Goal: Information Seeking & Learning: Learn about a topic

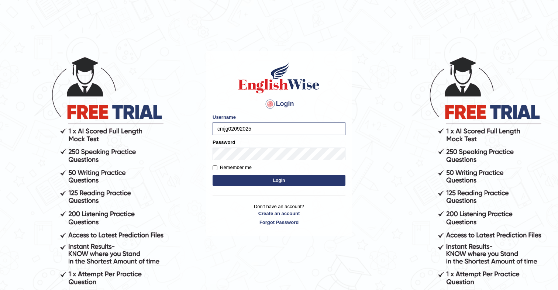
click at [217, 168] on label "Remember me" at bounding box center [231, 167] width 39 height 7
click at [217, 168] on input "Remember me" at bounding box center [214, 167] width 5 height 5
checkbox input "true"
click at [212, 175] on button "Login" at bounding box center [278, 180] width 133 height 11
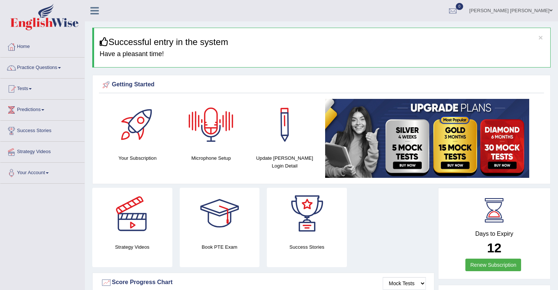
click at [398, 143] on img at bounding box center [427, 138] width 204 height 79
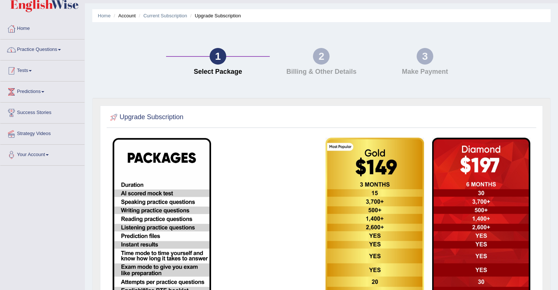
scroll to position [25, 0]
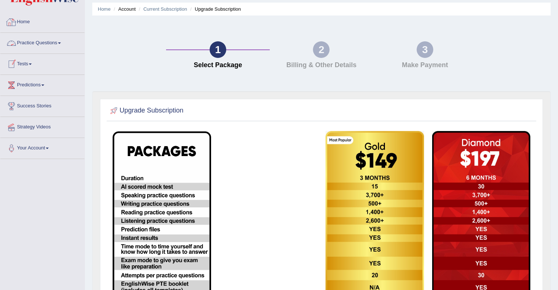
click at [28, 21] on link "Home" at bounding box center [42, 21] width 84 height 18
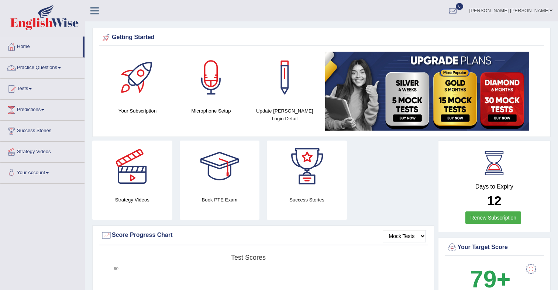
click at [43, 66] on link "Practice Questions" at bounding box center [42, 67] width 84 height 18
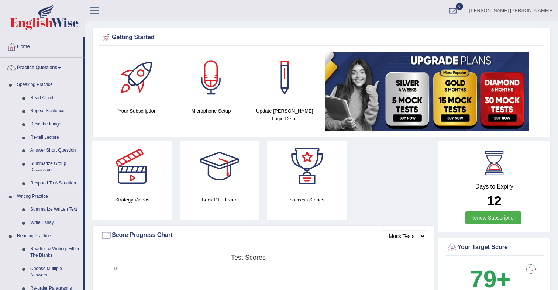
click at [52, 148] on link "Answer Short Question" at bounding box center [55, 150] width 56 height 13
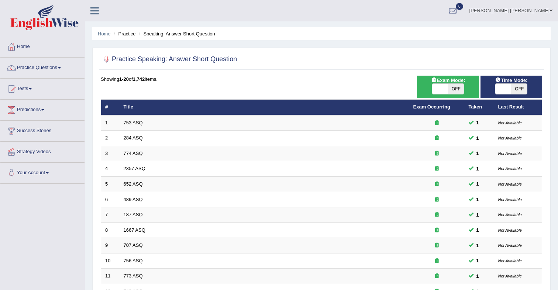
click at [458, 90] on span "OFF" at bounding box center [456, 89] width 16 height 10
checkbox input "true"
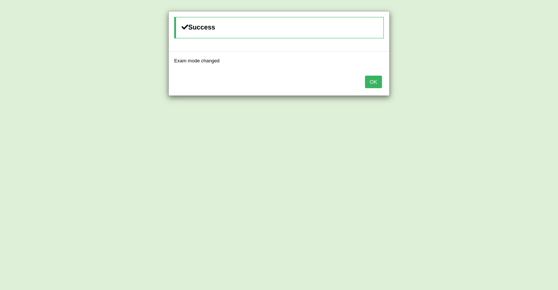
click at [372, 83] on button "OK" at bounding box center [373, 82] width 17 height 13
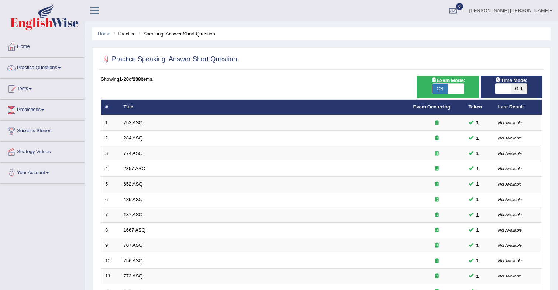
click at [524, 91] on span "OFF" at bounding box center [519, 89] width 16 height 10
checkbox input "true"
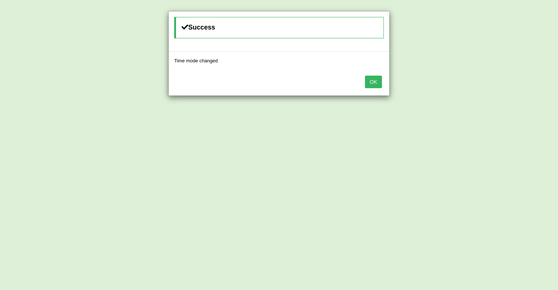
click at [379, 83] on button "OK" at bounding box center [373, 82] width 17 height 13
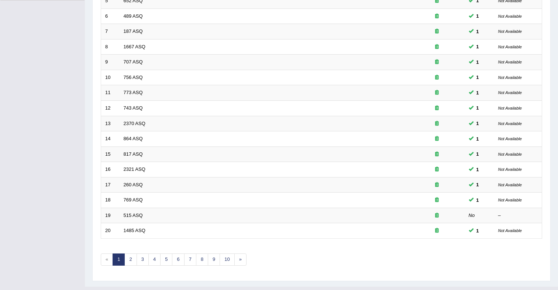
scroll to position [198, 0]
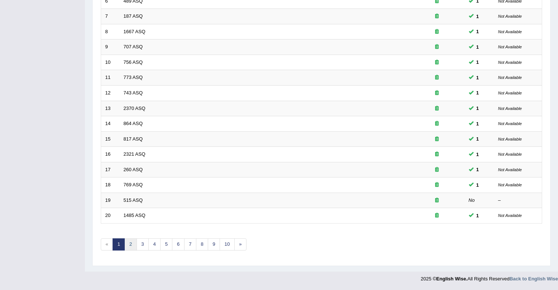
click at [131, 246] on link "2" at bounding box center [130, 244] width 12 height 12
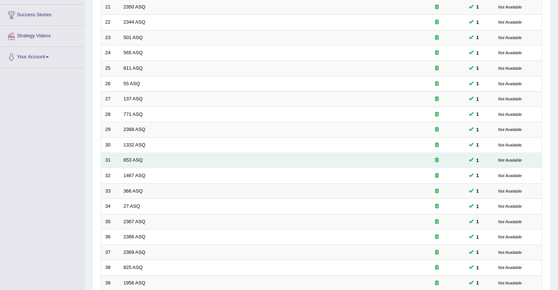
scroll to position [198, 0]
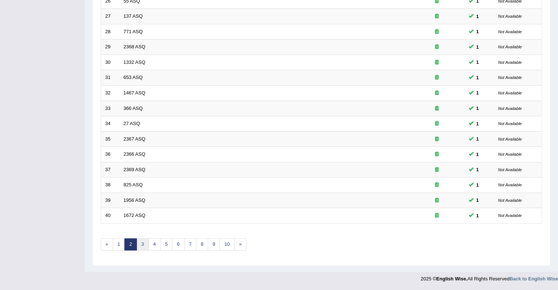
click at [142, 243] on link "3" at bounding box center [142, 244] width 12 height 12
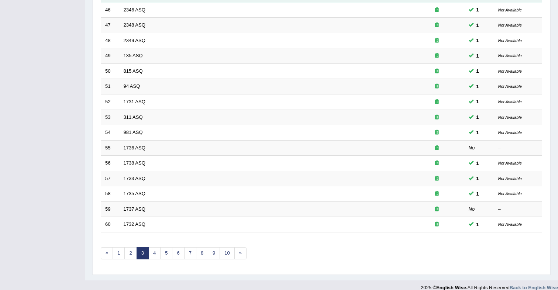
scroll to position [198, 0]
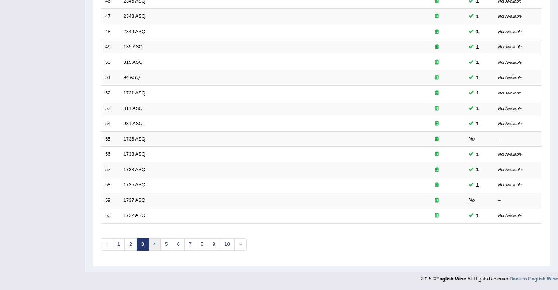
click at [156, 245] on link "4" at bounding box center [154, 244] width 12 height 12
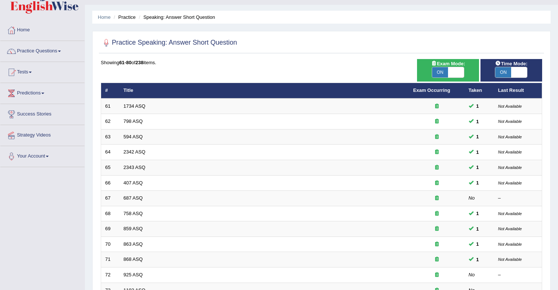
scroll to position [18, 0]
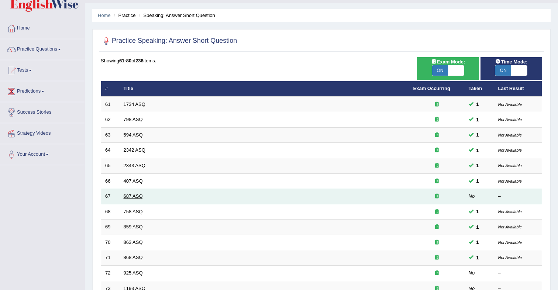
click at [137, 197] on link "687 ASQ" at bounding box center [133, 196] width 19 height 6
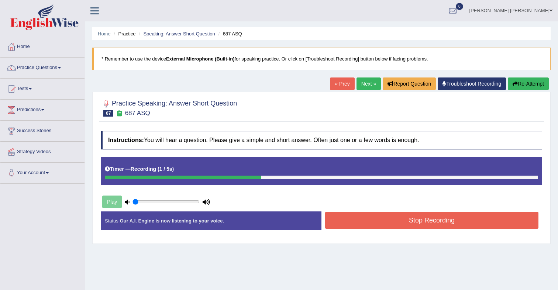
click at [370, 225] on button "Stop Recording" at bounding box center [431, 220] width 213 height 17
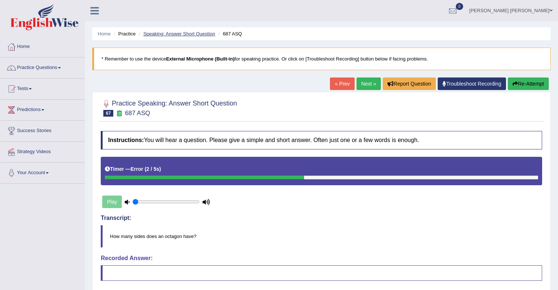
click at [194, 34] on link "Speaking: Answer Short Question" at bounding box center [179, 34] width 72 height 6
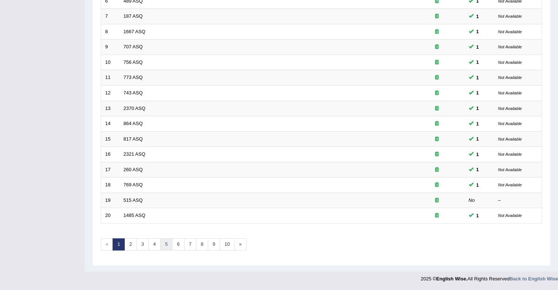
scroll to position [196, 0]
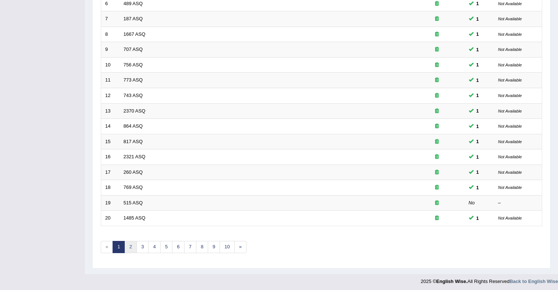
click at [133, 248] on link "2" at bounding box center [130, 247] width 12 height 12
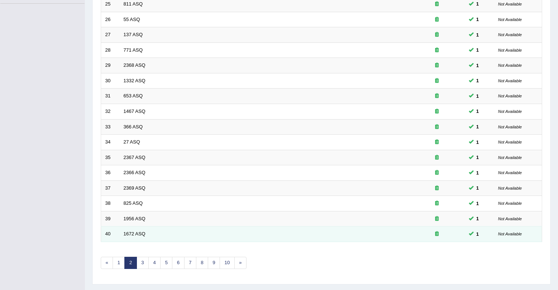
scroll to position [198, 0]
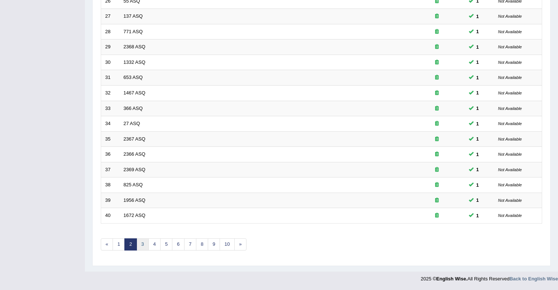
click at [145, 243] on link "3" at bounding box center [142, 244] width 12 height 12
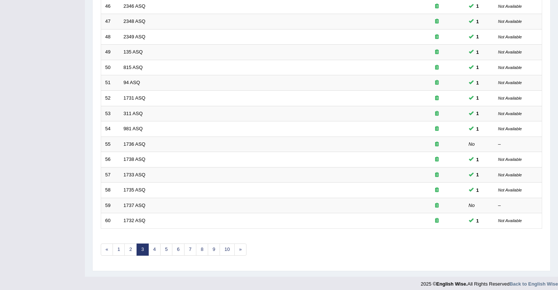
scroll to position [198, 0]
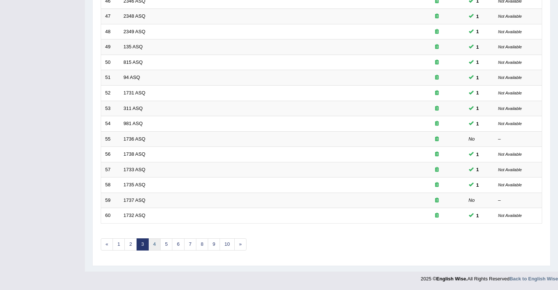
drag, startPoint x: 154, startPoint y: 248, endPoint x: 159, endPoint y: 246, distance: 5.1
click at [154, 248] on link "4" at bounding box center [154, 244] width 12 height 12
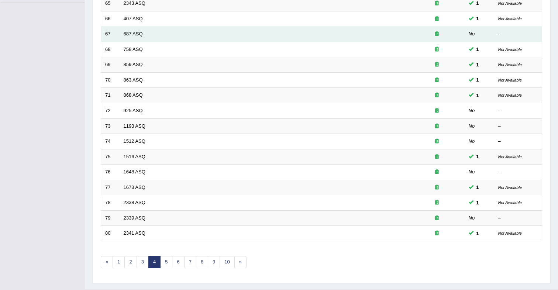
scroll to position [198, 0]
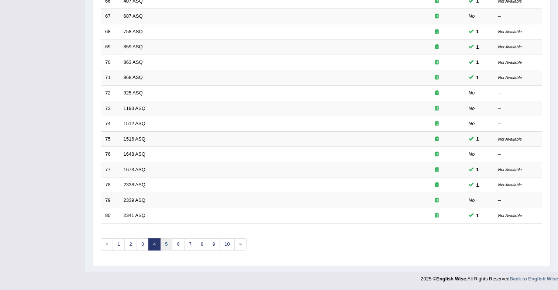
click at [169, 245] on link "5" at bounding box center [166, 244] width 12 height 12
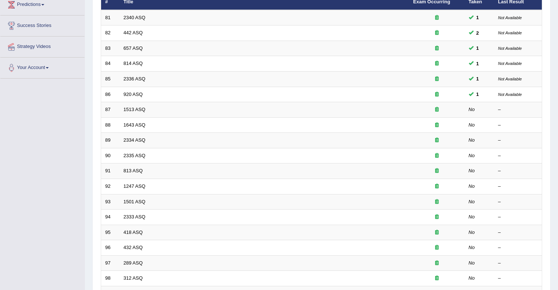
scroll to position [104, 0]
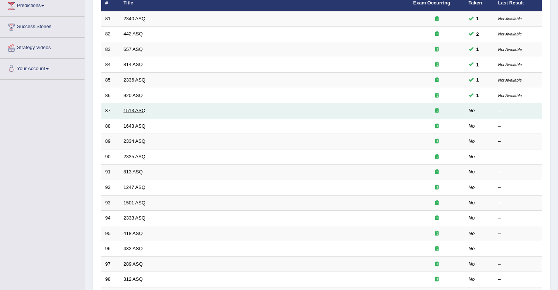
click at [144, 111] on link "1513 ASQ" at bounding box center [135, 111] width 22 height 6
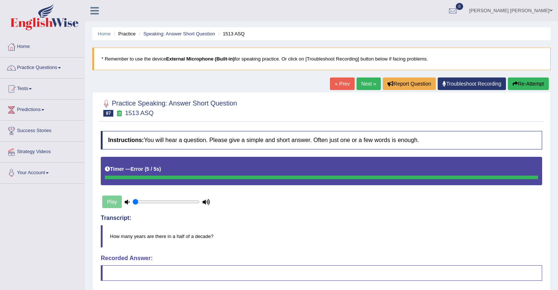
click at [361, 82] on link "Next »" at bounding box center [368, 83] width 24 height 13
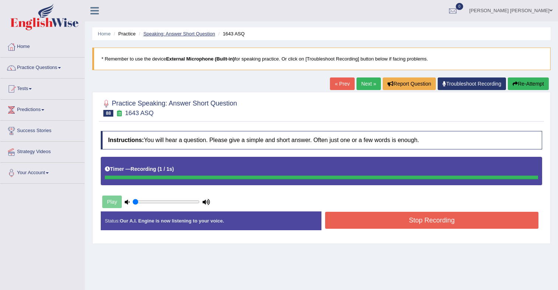
click at [206, 33] on link "Speaking: Answer Short Question" at bounding box center [179, 34] width 72 height 6
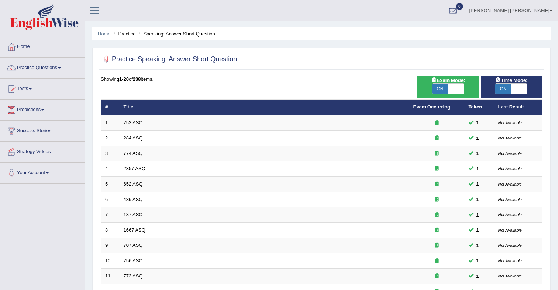
click at [24, 48] on link "Home" at bounding box center [42, 46] width 84 height 18
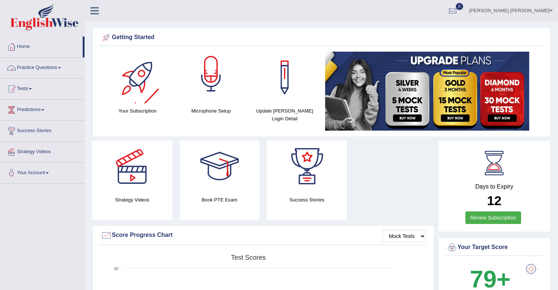
click at [207, 88] on div at bounding box center [211, 78] width 52 height 52
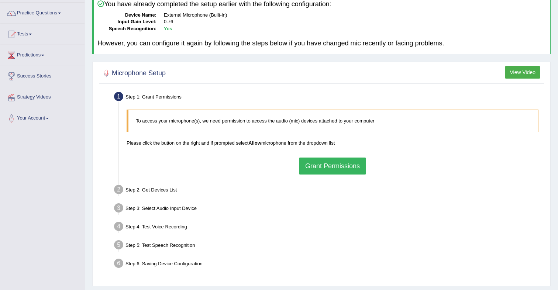
scroll to position [62, 0]
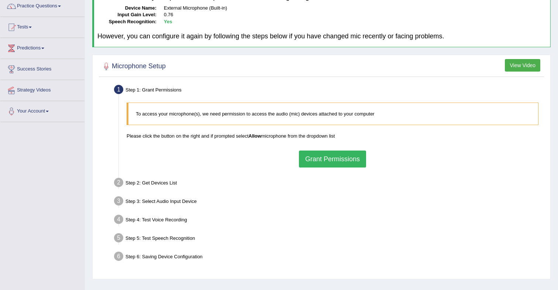
click at [330, 158] on button "Grant Permissions" at bounding box center [332, 158] width 67 height 17
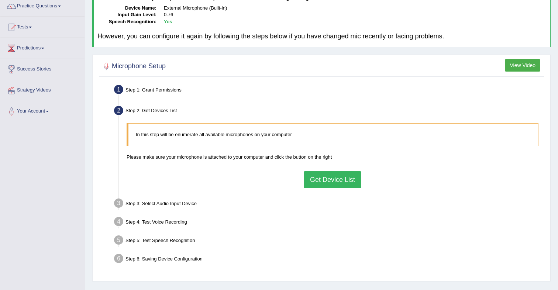
click at [321, 179] on button "Get Device List" at bounding box center [333, 179] width 58 height 17
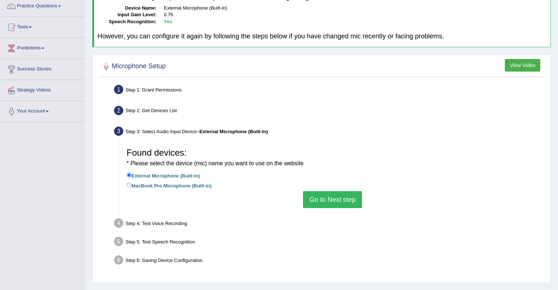
drag, startPoint x: 324, startPoint y: 201, endPoint x: 325, endPoint y: 194, distance: 7.2
click at [324, 201] on button "Go to Next step" at bounding box center [332, 199] width 59 height 17
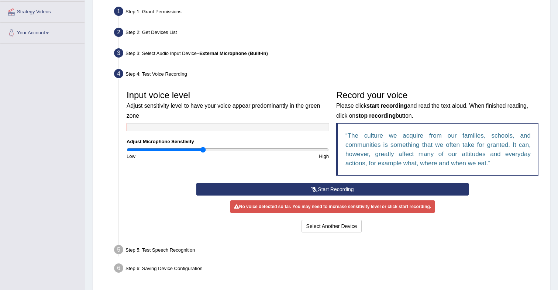
scroll to position [164, 0]
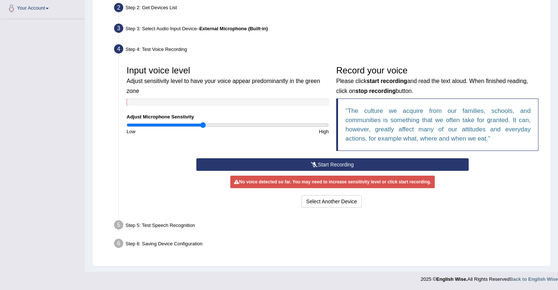
click at [336, 163] on button "Start Recording" at bounding box center [332, 164] width 272 height 13
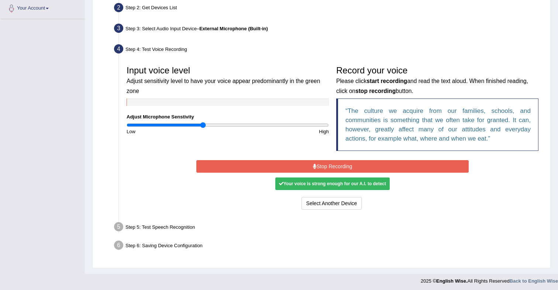
click at [349, 166] on button "Stop Recording" at bounding box center [332, 166] width 272 height 13
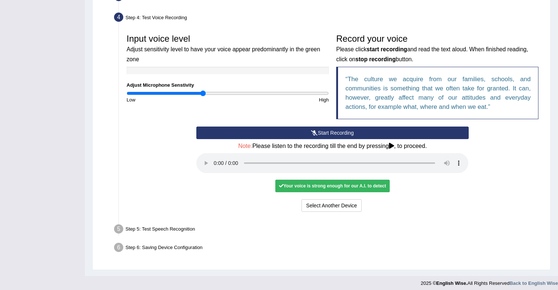
scroll to position [200, 0]
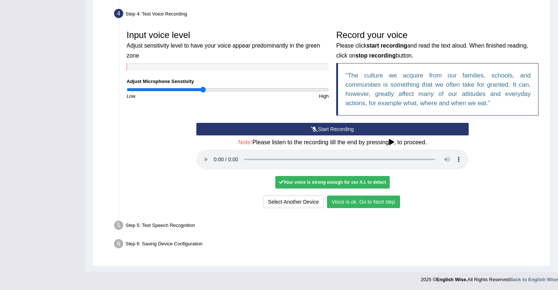
click at [354, 202] on button "Voice is ok. Go to Next step" at bounding box center [363, 201] width 73 height 13
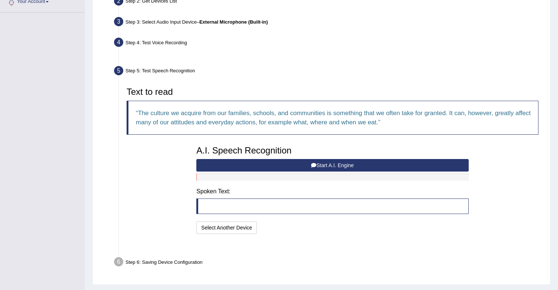
scroll to position [171, 0]
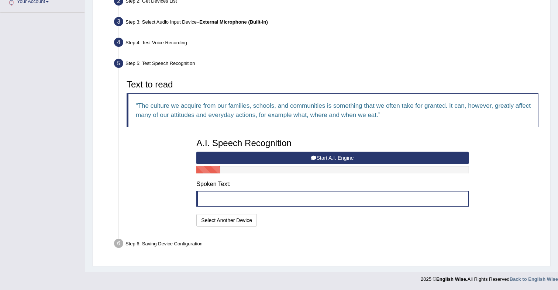
drag, startPoint x: 313, startPoint y: 157, endPoint x: 315, endPoint y: 164, distance: 6.9
click at [313, 157] on icon at bounding box center [313, 157] width 5 height 5
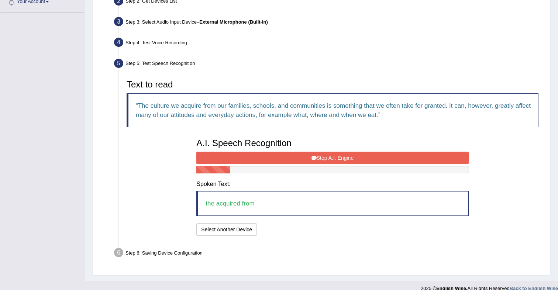
click at [313, 159] on icon at bounding box center [313, 157] width 5 height 5
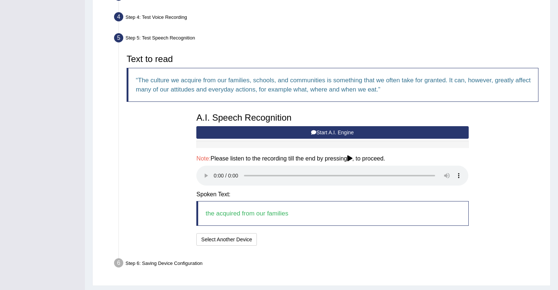
scroll to position [216, 0]
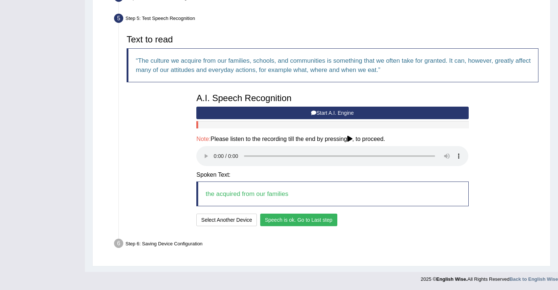
click at [302, 221] on button "Speech is ok. Go to Last step" at bounding box center [298, 220] width 77 height 13
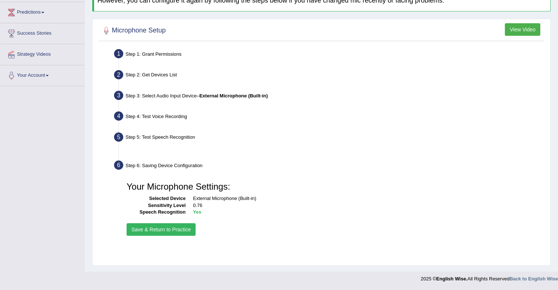
scroll to position [97, 0]
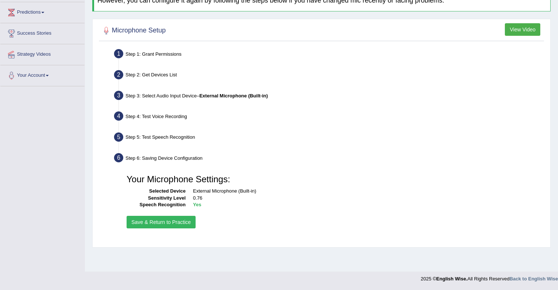
click at [173, 221] on button "Save & Return to Practice" at bounding box center [160, 222] width 69 height 13
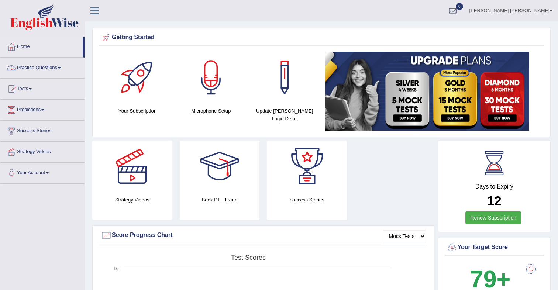
click at [46, 69] on link "Practice Questions" at bounding box center [42, 67] width 84 height 18
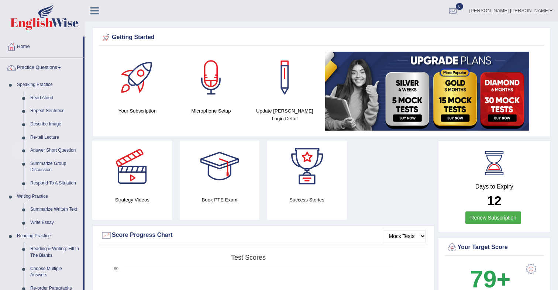
click at [56, 152] on link "Answer Short Question" at bounding box center [55, 150] width 56 height 13
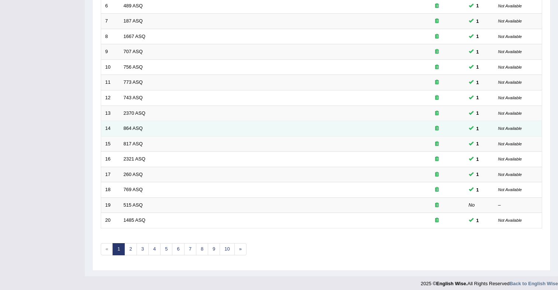
scroll to position [198, 0]
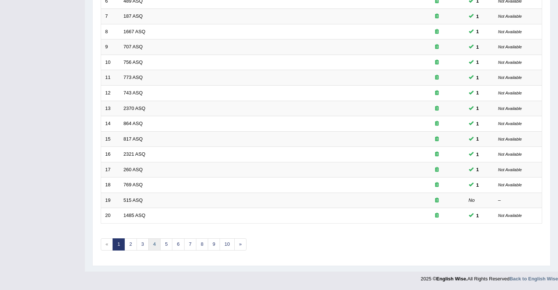
click at [156, 245] on link "4" at bounding box center [154, 244] width 12 height 12
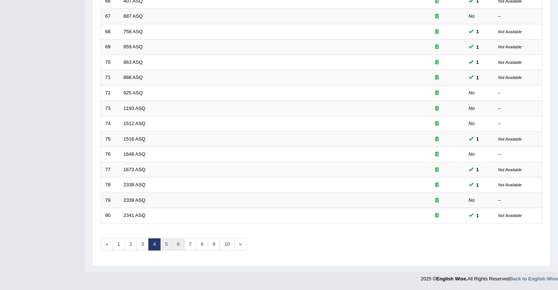
drag, startPoint x: 169, startPoint y: 246, endPoint x: 172, endPoint y: 244, distance: 3.9
click at [169, 246] on link "5" at bounding box center [166, 244] width 12 height 12
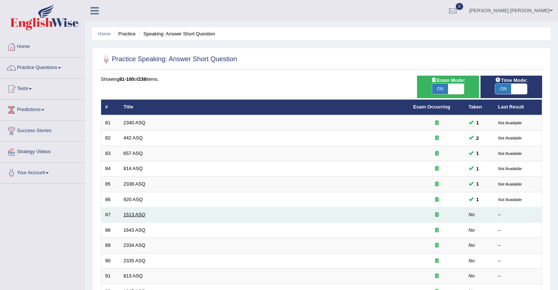
click at [143, 215] on link "1513 ASQ" at bounding box center [135, 215] width 22 height 6
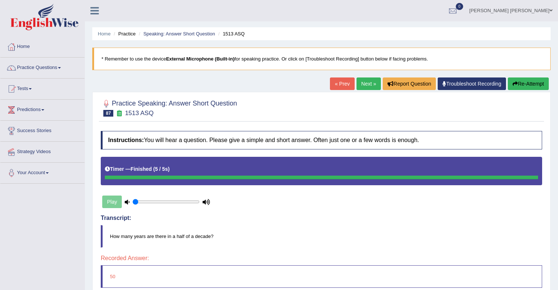
click at [360, 86] on link "Next »" at bounding box center [368, 83] width 24 height 13
type input "0.4"
drag, startPoint x: 150, startPoint y: 201, endPoint x: 157, endPoint y: 201, distance: 7.4
click at [157, 201] on input "range" at bounding box center [165, 202] width 67 height 6
click at [365, 85] on link "Next »" at bounding box center [368, 83] width 24 height 13
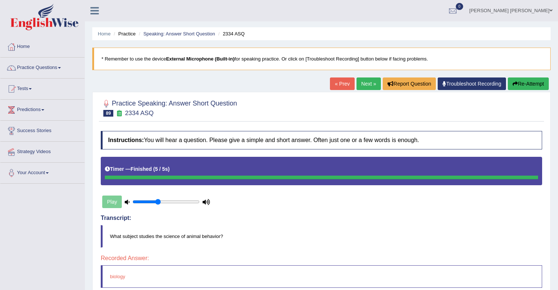
click at [366, 84] on link "Next »" at bounding box center [368, 83] width 24 height 13
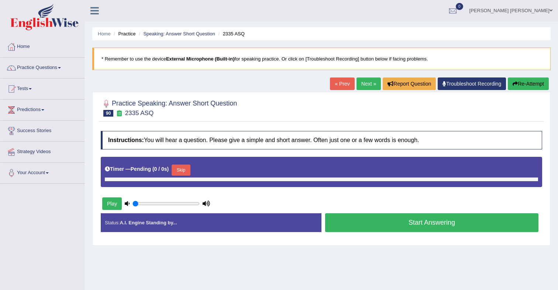
type input "0.4"
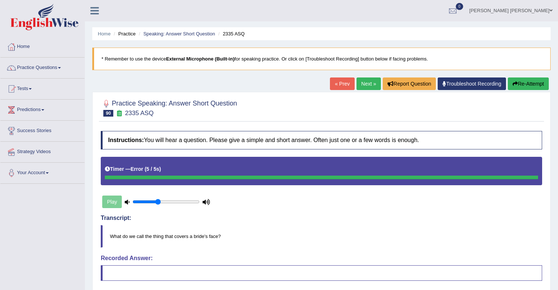
click at [359, 82] on link "Next »" at bounding box center [368, 83] width 24 height 13
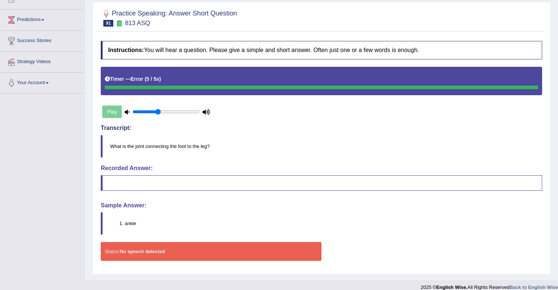
scroll to position [99, 0]
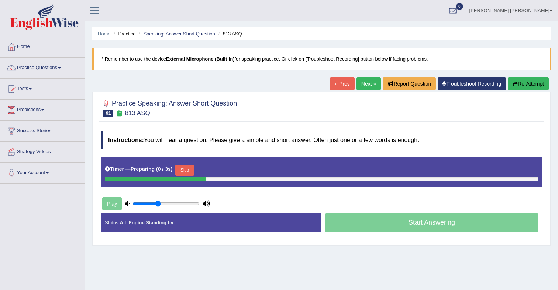
scroll to position [97, 0]
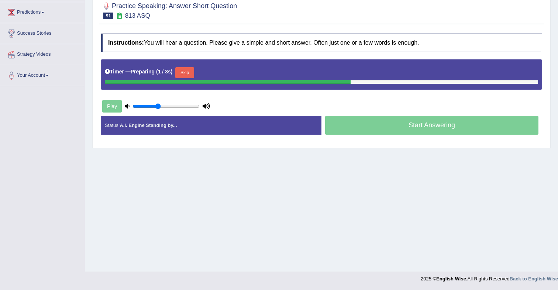
click at [193, 74] on button "Skip" at bounding box center [184, 72] width 18 height 11
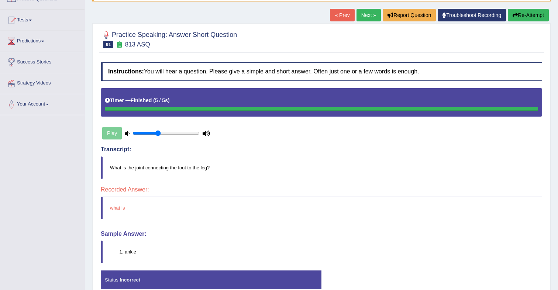
scroll to position [67, 0]
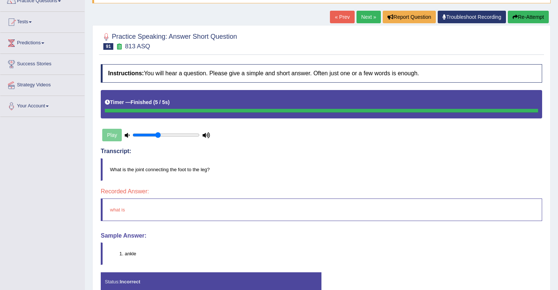
click at [365, 21] on link "Next »" at bounding box center [368, 17] width 24 height 13
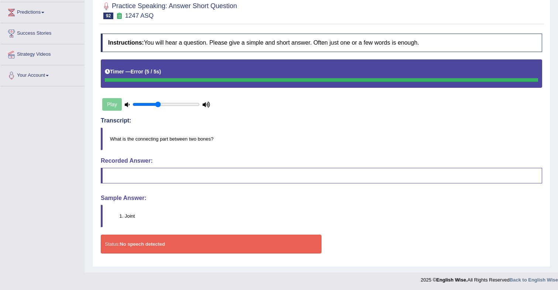
scroll to position [99, 0]
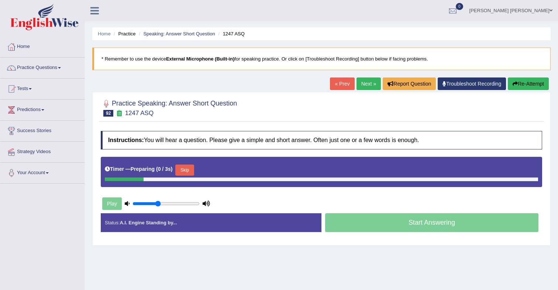
scroll to position [97, 0]
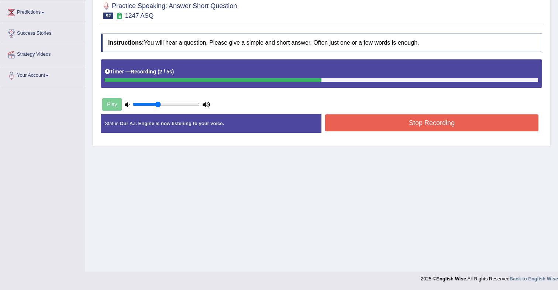
click at [353, 125] on button "Stop Recording" at bounding box center [431, 122] width 213 height 17
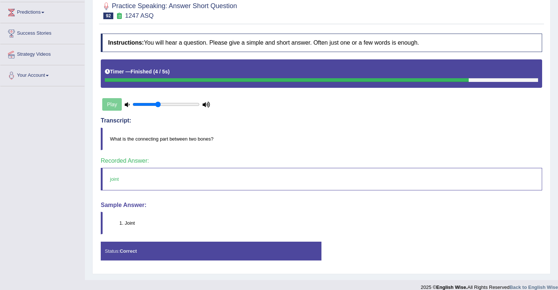
scroll to position [0, 0]
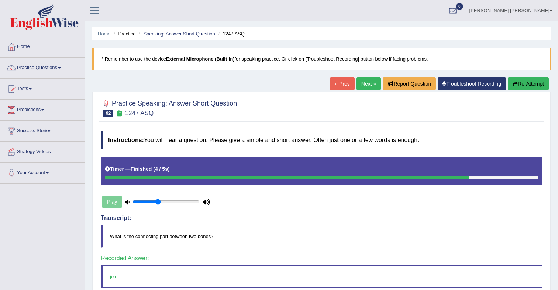
click at [361, 83] on link "Next »" at bounding box center [368, 83] width 24 height 13
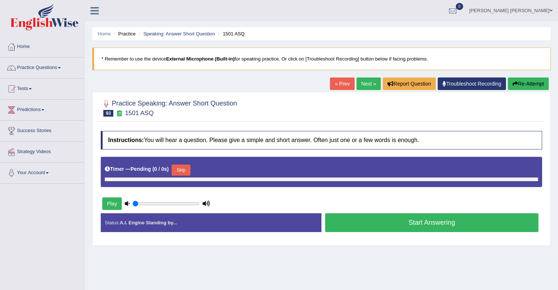
type input "0.4"
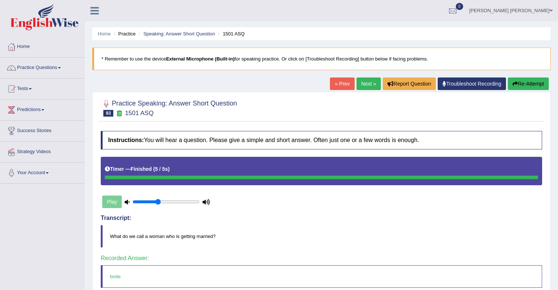
click at [367, 86] on link "Next »" at bounding box center [368, 83] width 24 height 13
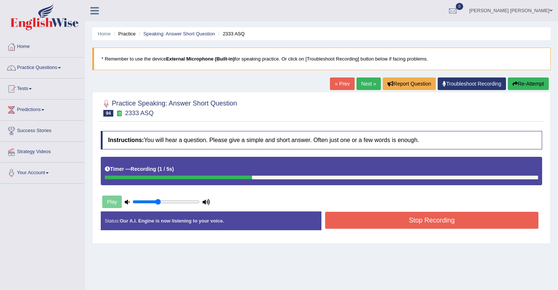
scroll to position [2, 0]
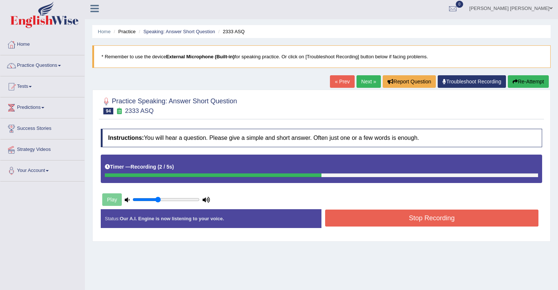
drag, startPoint x: 381, startPoint y: 221, endPoint x: 363, endPoint y: 215, distance: 18.2
click at [381, 221] on button "Stop Recording" at bounding box center [431, 217] width 213 height 17
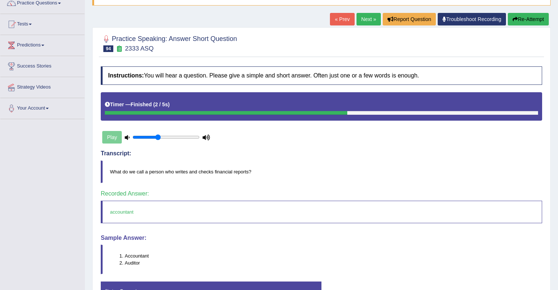
scroll to position [66, 0]
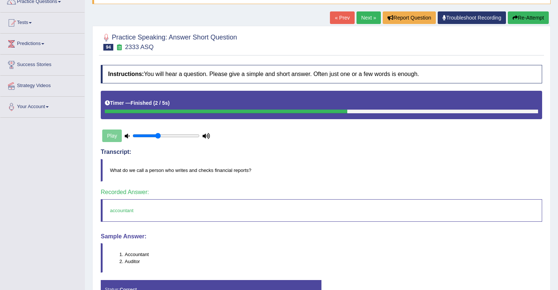
click at [361, 21] on link "Next »" at bounding box center [368, 17] width 24 height 13
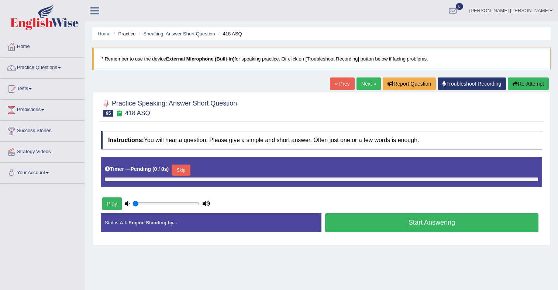
type input "0.4"
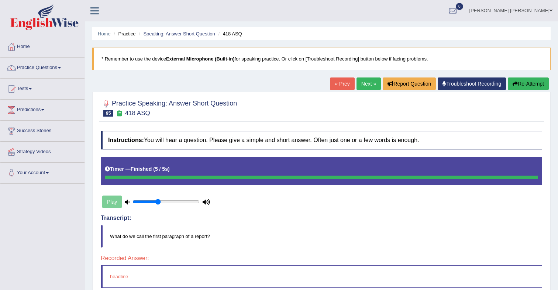
click at [361, 85] on link "Next »" at bounding box center [368, 83] width 24 height 13
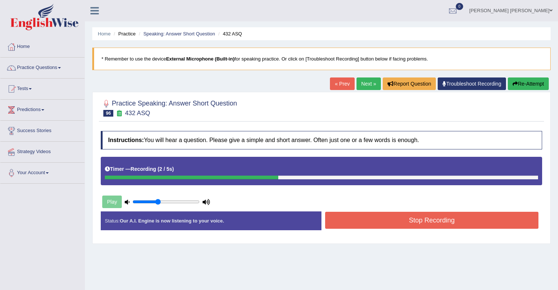
drag, startPoint x: 358, startPoint y: 221, endPoint x: 355, endPoint y: 216, distance: 5.9
click at [358, 221] on button "Stop Recording" at bounding box center [431, 220] width 213 height 17
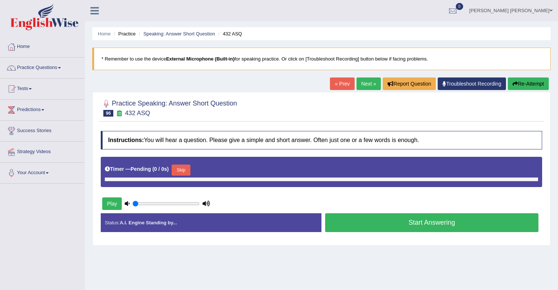
type input "0.4"
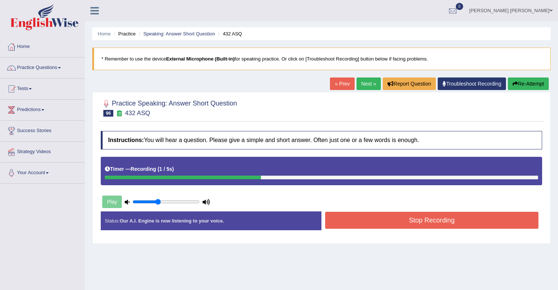
click at [387, 221] on button "Stop Recording" at bounding box center [431, 220] width 213 height 17
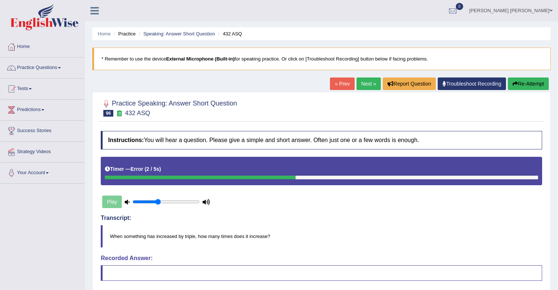
click at [362, 86] on link "Next »" at bounding box center [368, 83] width 24 height 13
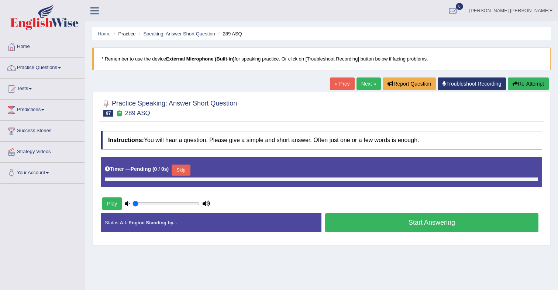
type input "0.4"
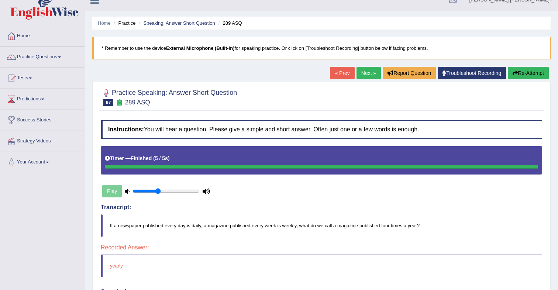
click at [364, 79] on link "Next »" at bounding box center [368, 73] width 24 height 13
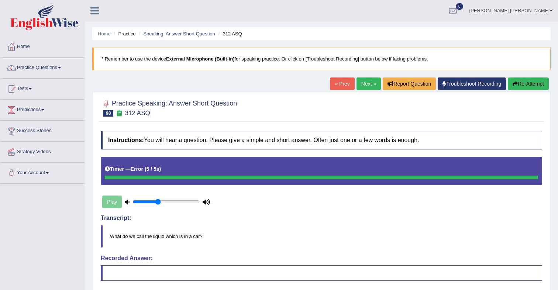
drag, startPoint x: 365, startPoint y: 82, endPoint x: 361, endPoint y: 83, distance: 4.2
click at [365, 82] on link "Next »" at bounding box center [368, 83] width 24 height 13
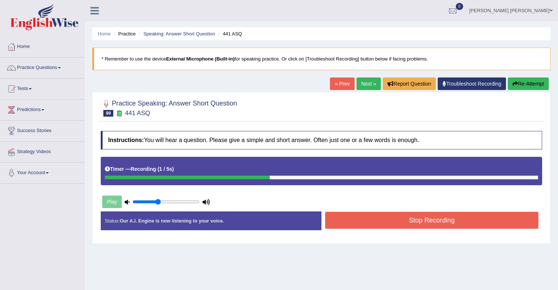
click at [431, 222] on button "Stop Recording" at bounding box center [431, 220] width 213 height 17
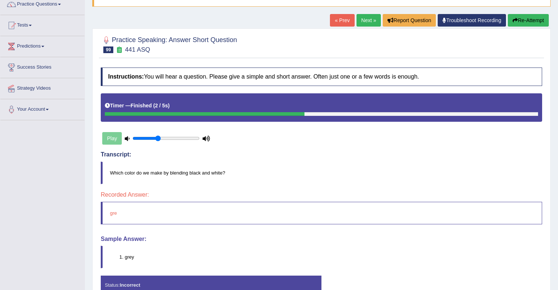
scroll to position [106, 0]
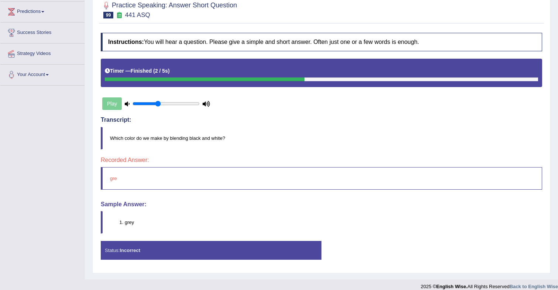
click at [113, 172] on blockquote "gre" at bounding box center [321, 178] width 441 height 22
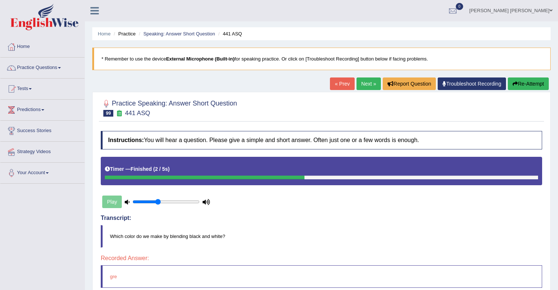
scroll to position [2, 0]
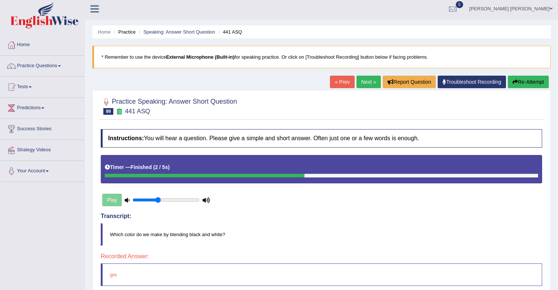
click at [360, 80] on link "Next »" at bounding box center [368, 82] width 24 height 13
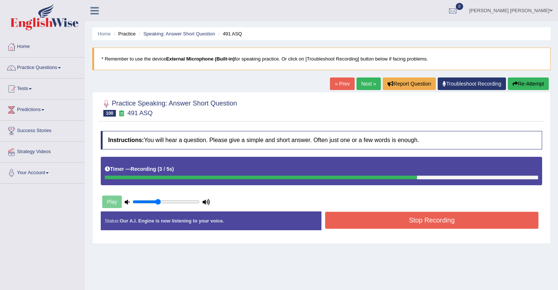
click at [401, 215] on button "Stop Recording" at bounding box center [431, 220] width 213 height 17
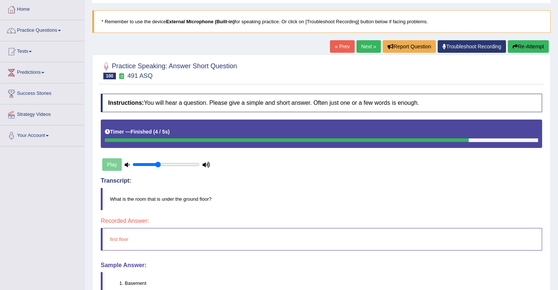
scroll to position [48, 0]
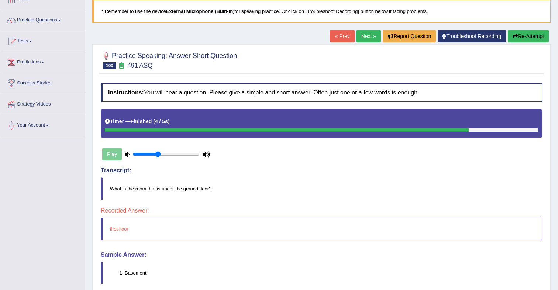
click at [363, 38] on link "Next »" at bounding box center [368, 36] width 24 height 13
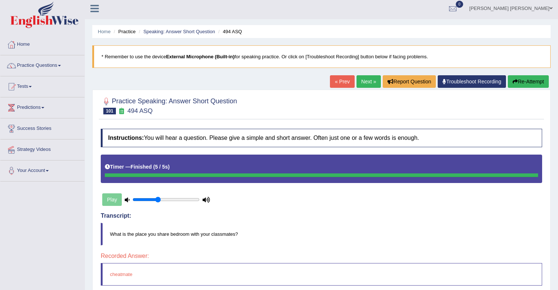
scroll to position [3, 0]
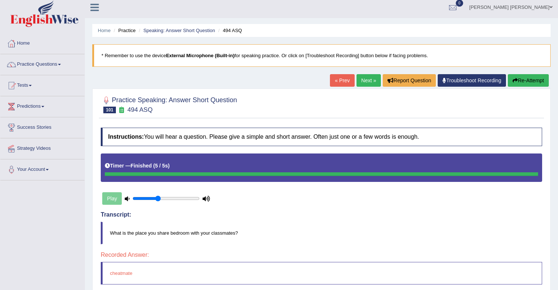
click at [363, 81] on link "Next »" at bounding box center [368, 80] width 24 height 13
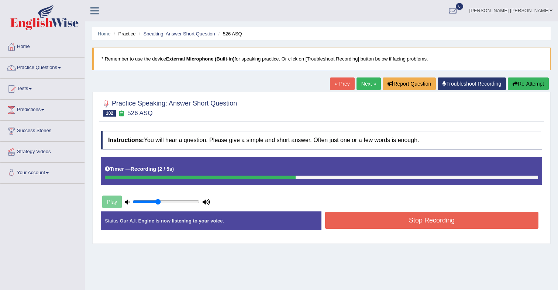
click at [441, 225] on button "Stop Recording" at bounding box center [431, 220] width 213 height 17
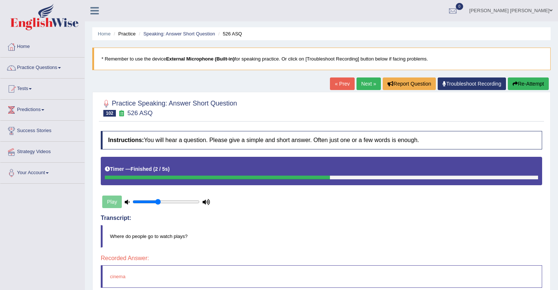
click at [365, 86] on link "Next »" at bounding box center [368, 83] width 24 height 13
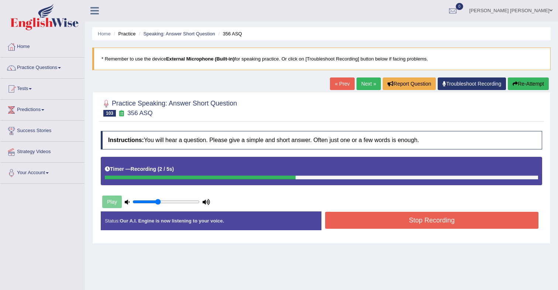
click at [415, 221] on button "Stop Recording" at bounding box center [431, 220] width 213 height 17
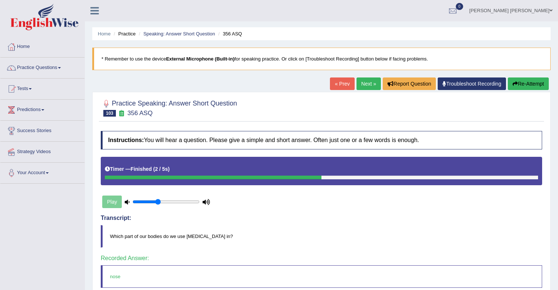
click at [367, 89] on link "Next »" at bounding box center [368, 83] width 24 height 13
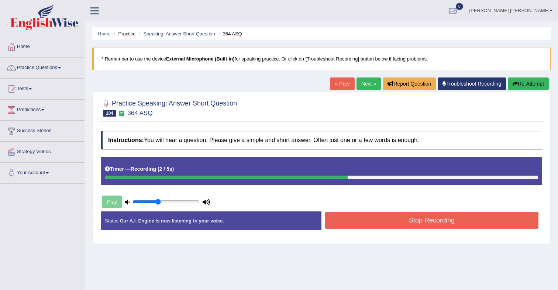
click at [436, 220] on button "Stop Recording" at bounding box center [431, 220] width 213 height 17
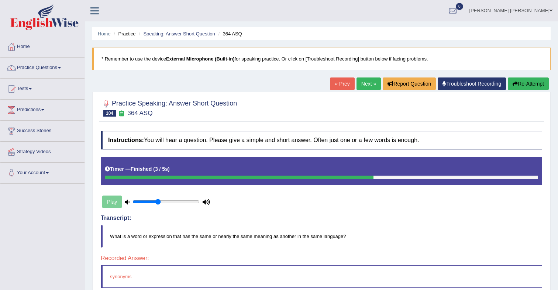
click at [364, 86] on link "Next »" at bounding box center [368, 83] width 24 height 13
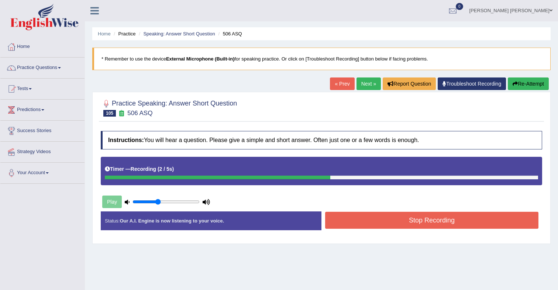
click at [383, 217] on button "Stop Recording" at bounding box center [431, 220] width 213 height 17
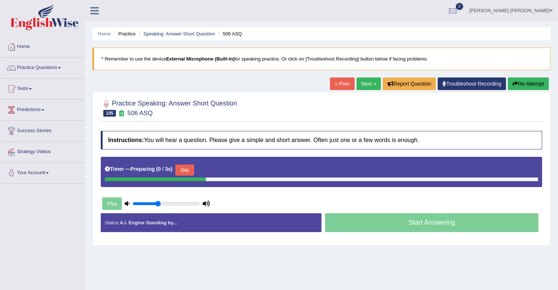
drag, startPoint x: 192, startPoint y: 169, endPoint x: 205, endPoint y: 172, distance: 13.6
click at [192, 169] on button "Skip" at bounding box center [184, 169] width 18 height 11
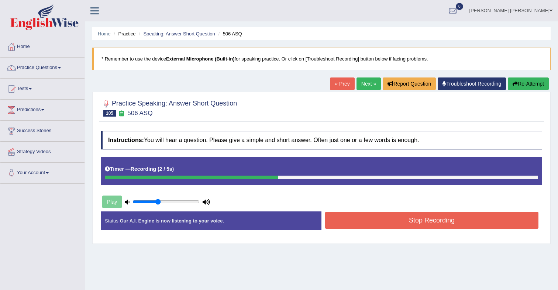
click at [378, 223] on button "Stop Recording" at bounding box center [431, 220] width 213 height 17
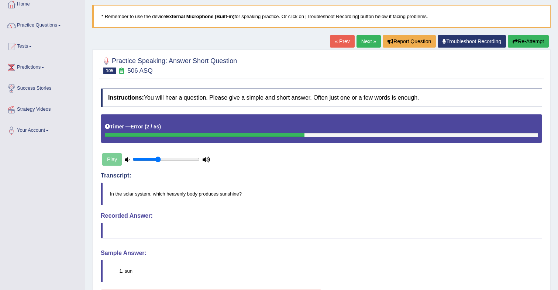
scroll to position [37, 0]
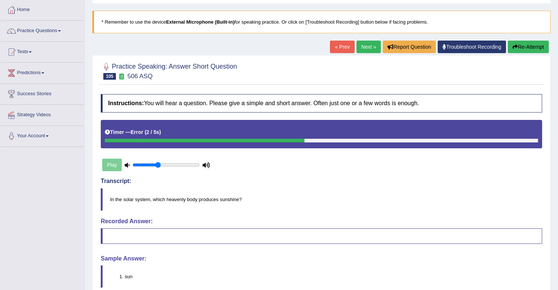
click at [367, 52] on link "Next »" at bounding box center [368, 47] width 24 height 13
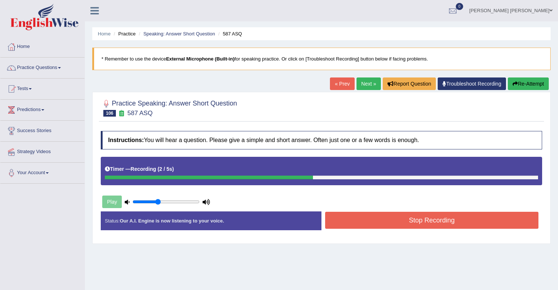
click at [404, 221] on button "Stop Recording" at bounding box center [431, 220] width 213 height 17
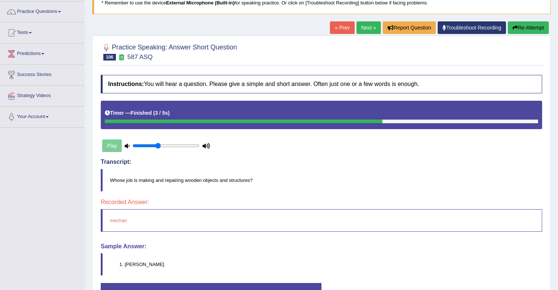
scroll to position [68, 0]
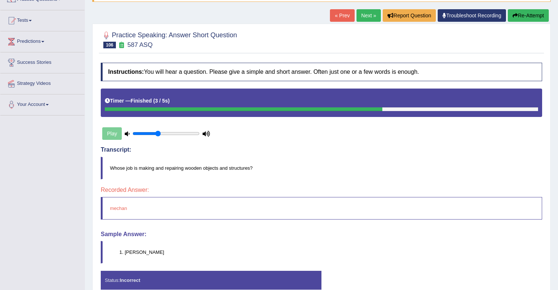
click at [113, 136] on div "Play" at bounding box center [156, 133] width 111 height 18
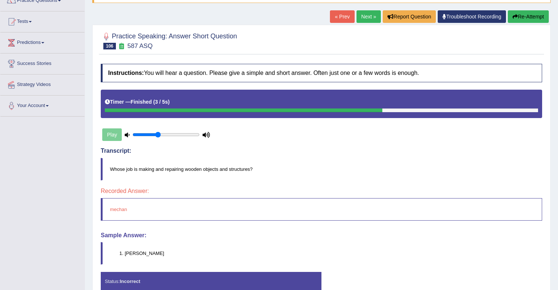
scroll to position [65, 0]
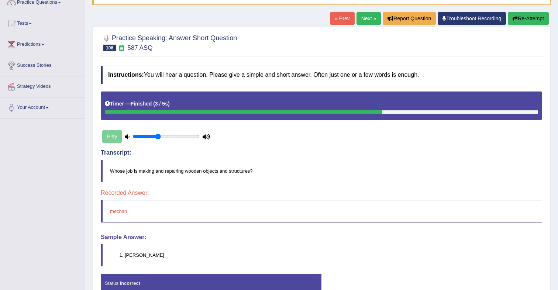
click at [363, 21] on link "Next »" at bounding box center [368, 18] width 24 height 13
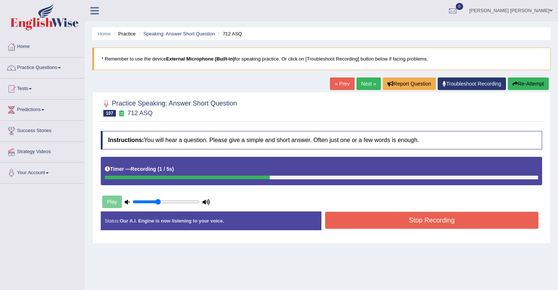
click at [411, 224] on button "Stop Recording" at bounding box center [431, 220] width 213 height 17
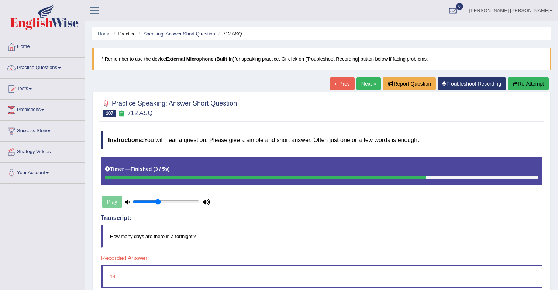
click at [364, 82] on link "Next »" at bounding box center [368, 83] width 24 height 13
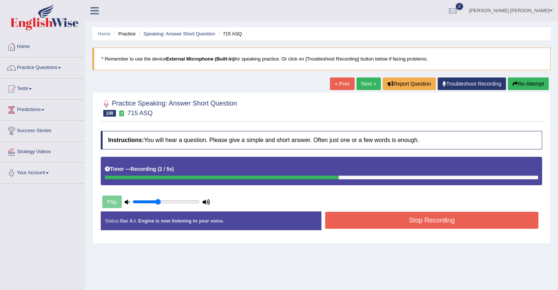
click at [375, 225] on button "Stop Recording" at bounding box center [431, 220] width 213 height 17
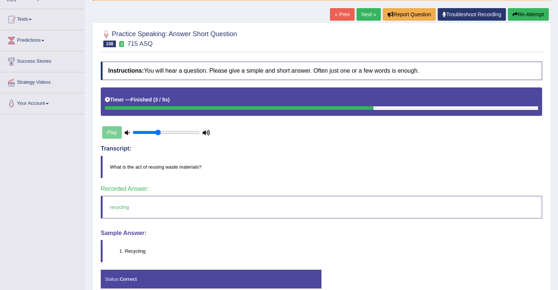
scroll to position [72, 0]
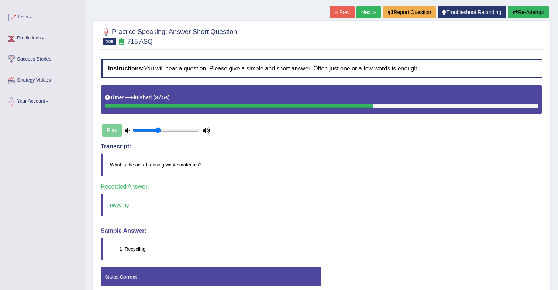
drag, startPoint x: 366, startPoint y: 13, endPoint x: 364, endPoint y: 55, distance: 42.1
click at [365, 13] on link "Next »" at bounding box center [368, 12] width 24 height 13
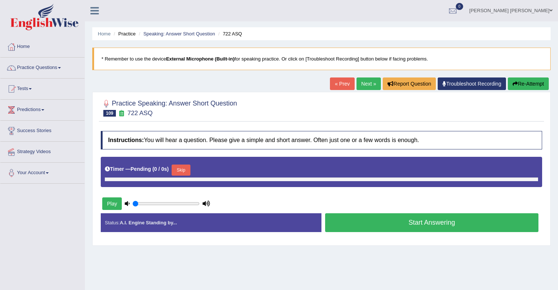
type input "0.4"
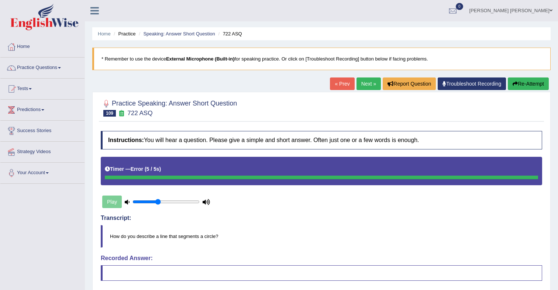
click at [365, 86] on link "Next »" at bounding box center [368, 83] width 24 height 13
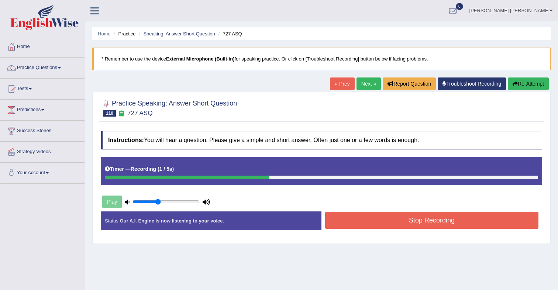
click at [410, 221] on button "Stop Recording" at bounding box center [431, 220] width 213 height 17
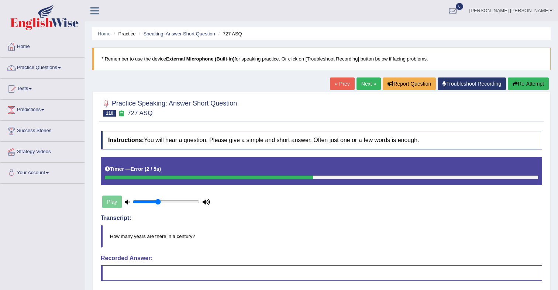
click at [363, 86] on link "Next »" at bounding box center [368, 83] width 24 height 13
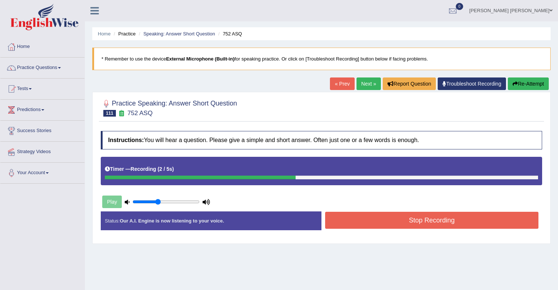
click at [410, 224] on button "Stop Recording" at bounding box center [431, 220] width 213 height 17
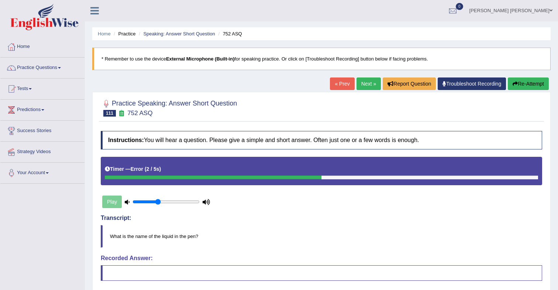
click at [363, 80] on link "Next »" at bounding box center [368, 83] width 24 height 13
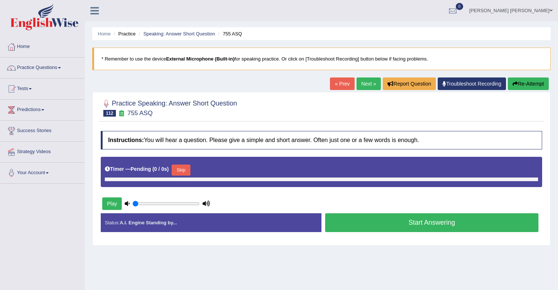
type input "0.4"
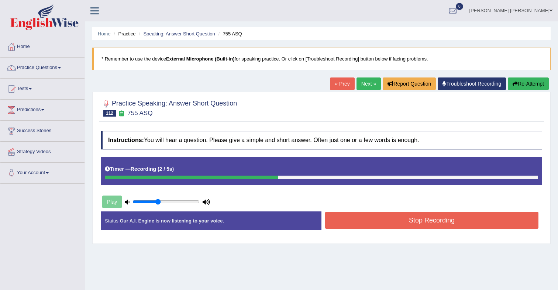
drag, startPoint x: 417, startPoint y: 219, endPoint x: 413, endPoint y: 218, distance: 4.3
click at [417, 219] on button "Stop Recording" at bounding box center [431, 220] width 213 height 17
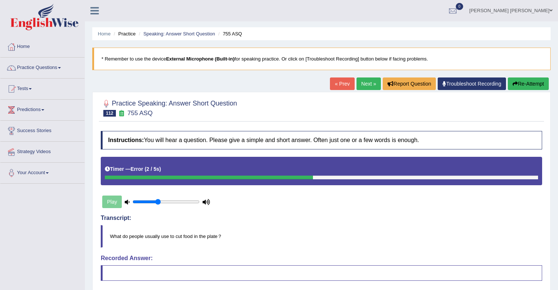
click at [364, 86] on link "Next »" at bounding box center [368, 83] width 24 height 13
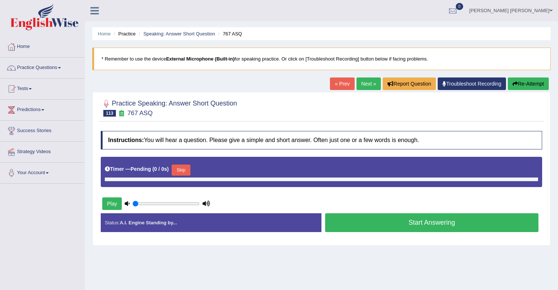
type input "0.4"
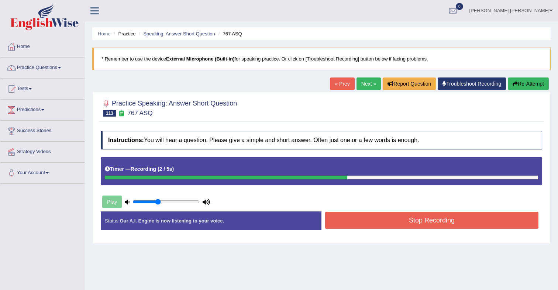
click at [449, 222] on button "Stop Recording" at bounding box center [431, 220] width 213 height 17
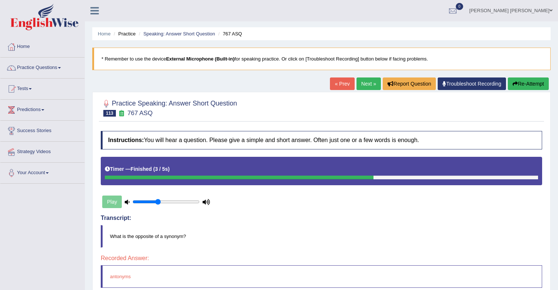
click at [366, 87] on link "Next »" at bounding box center [368, 83] width 24 height 13
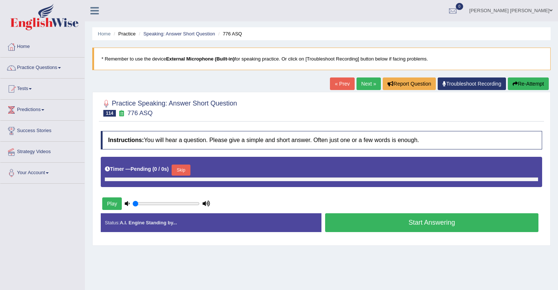
type input "0.4"
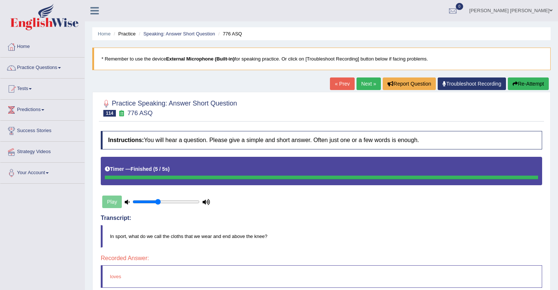
click at [361, 84] on link "Next »" at bounding box center [368, 83] width 24 height 13
click at [363, 82] on link "Next »" at bounding box center [368, 83] width 24 height 13
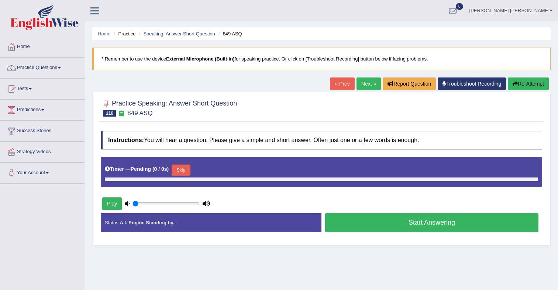
type input "0.4"
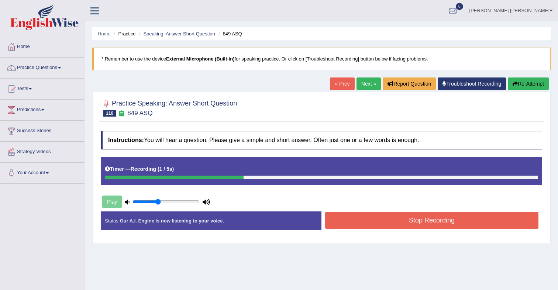
click at [404, 222] on button "Stop Recording" at bounding box center [431, 220] width 213 height 17
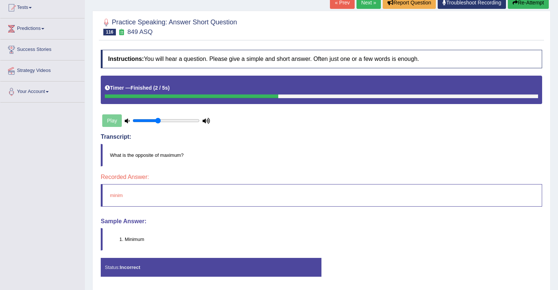
scroll to position [82, 0]
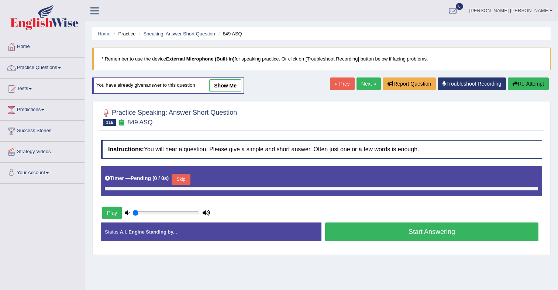
type input "0.4"
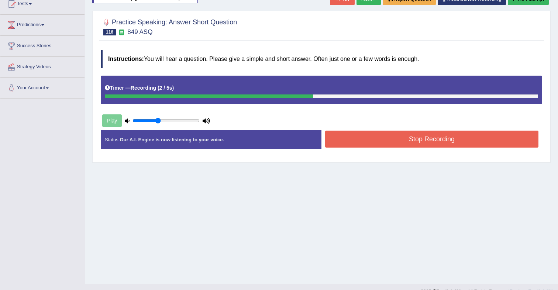
click at [369, 144] on button "Stop Recording" at bounding box center [431, 139] width 213 height 17
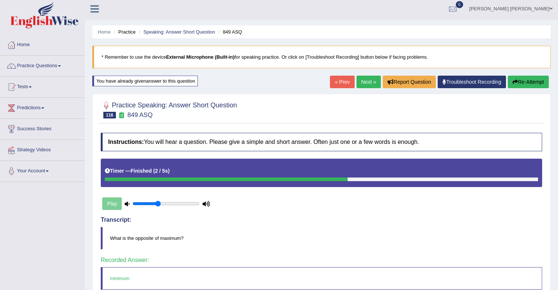
scroll to position [3, 0]
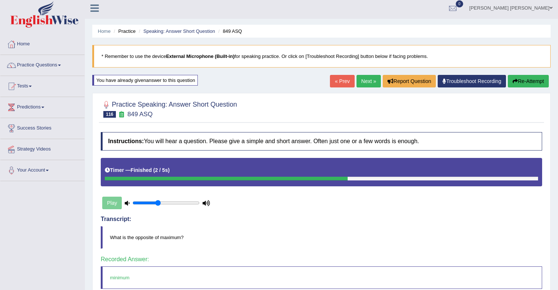
click at [361, 87] on div "« Prev Next » Report Question Troubleshoot Recording Re-Attempt" at bounding box center [440, 82] width 221 height 14
click at [360, 83] on link "Next »" at bounding box center [368, 81] width 24 height 13
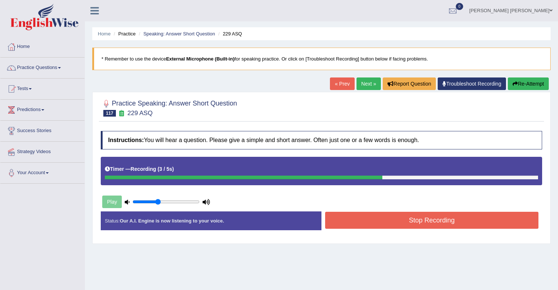
click at [375, 218] on button "Stop Recording" at bounding box center [431, 220] width 213 height 17
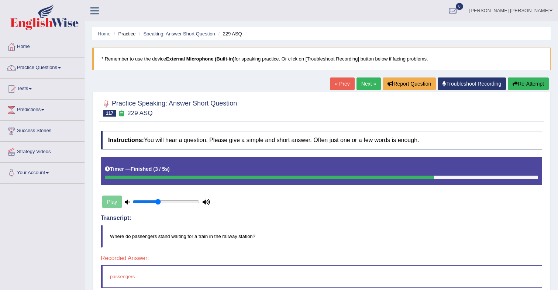
click at [364, 87] on link "Next »" at bounding box center [368, 83] width 24 height 13
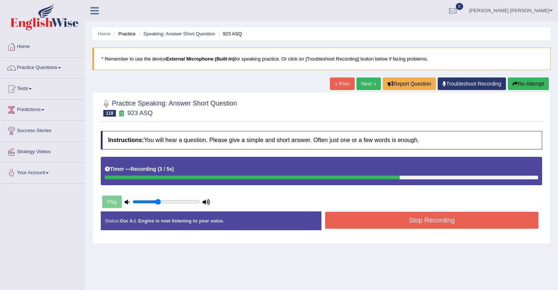
drag, startPoint x: 400, startPoint y: 221, endPoint x: 398, endPoint y: 217, distance: 4.1
click at [400, 221] on button "Stop Recording" at bounding box center [431, 220] width 213 height 17
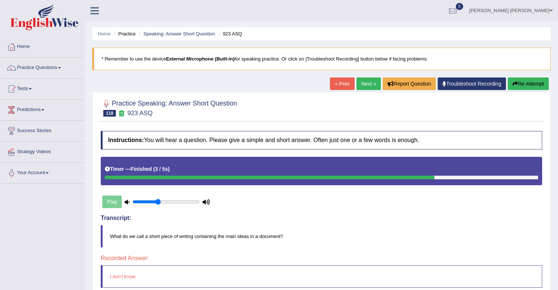
click at [366, 87] on link "Next »" at bounding box center [368, 83] width 24 height 13
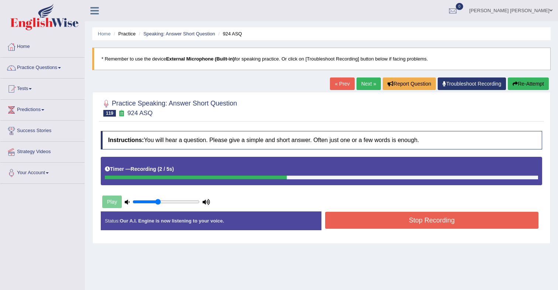
click at [428, 221] on button "Stop Recording" at bounding box center [431, 220] width 213 height 17
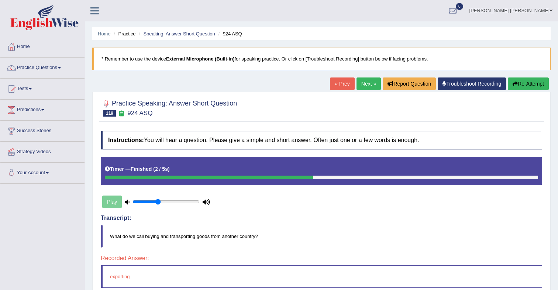
click at [359, 82] on link "Next »" at bounding box center [368, 83] width 24 height 13
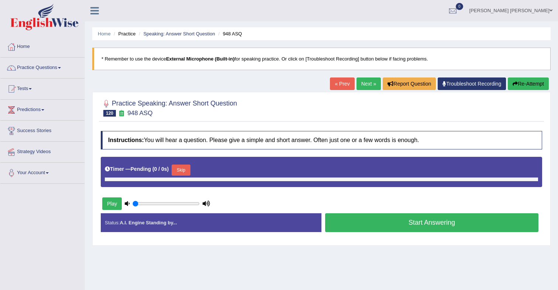
type input "0.4"
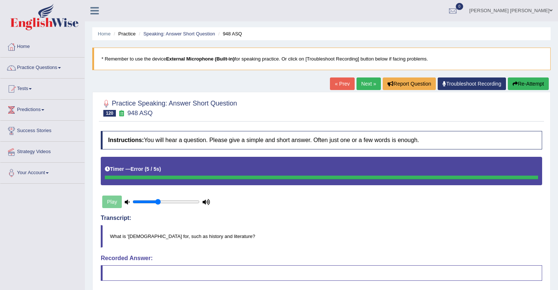
click at [367, 82] on link "Next »" at bounding box center [368, 83] width 24 height 13
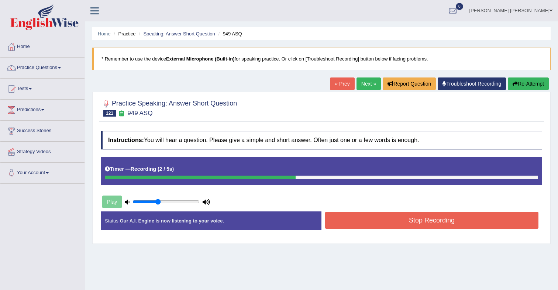
drag, startPoint x: 418, startPoint y: 219, endPoint x: 411, endPoint y: 209, distance: 12.0
click at [418, 219] on button "Stop Recording" at bounding box center [431, 220] width 213 height 17
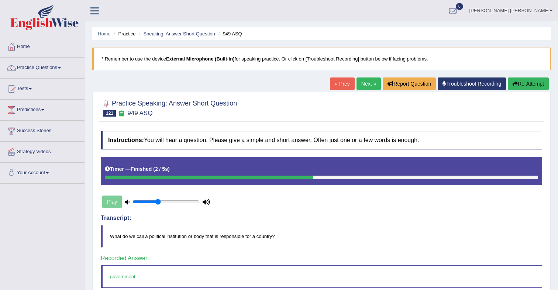
click at [359, 85] on link "Next »" at bounding box center [368, 83] width 24 height 13
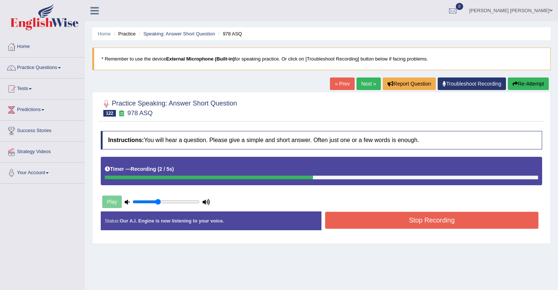
click at [392, 221] on button "Stop Recording" at bounding box center [431, 220] width 213 height 17
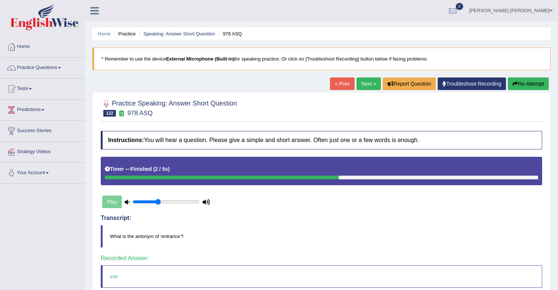
drag, startPoint x: 363, startPoint y: 87, endPoint x: 361, endPoint y: 103, distance: 16.8
click at [363, 87] on link "Next »" at bounding box center [368, 83] width 24 height 13
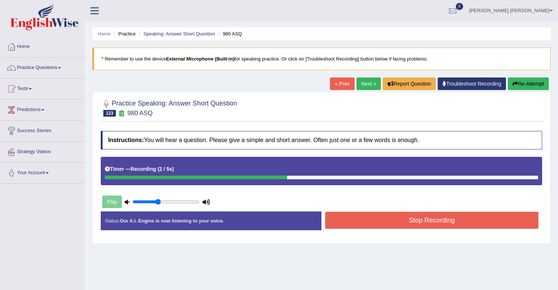
click at [401, 221] on button "Stop Recording" at bounding box center [431, 220] width 213 height 17
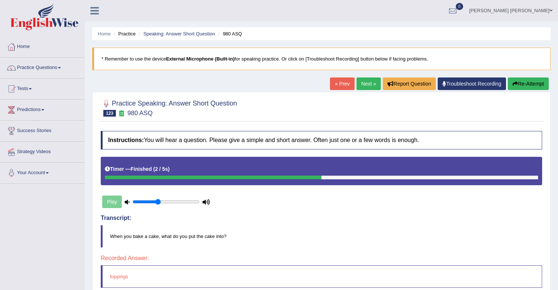
click at [361, 85] on link "Next »" at bounding box center [368, 83] width 24 height 13
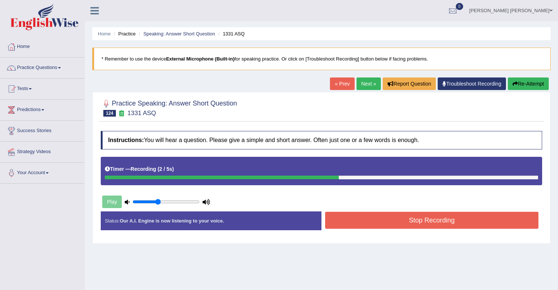
click at [389, 221] on button "Stop Recording" at bounding box center [431, 220] width 213 height 17
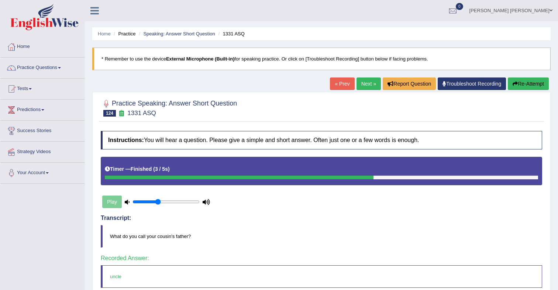
click at [365, 87] on link "Next »" at bounding box center [368, 83] width 24 height 13
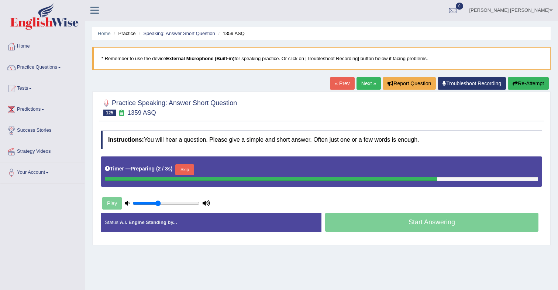
scroll to position [1, 0]
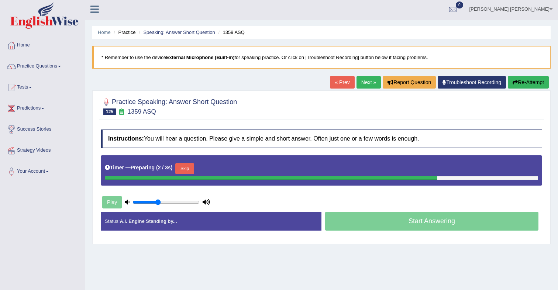
click at [182, 168] on button "Skip" at bounding box center [184, 168] width 18 height 11
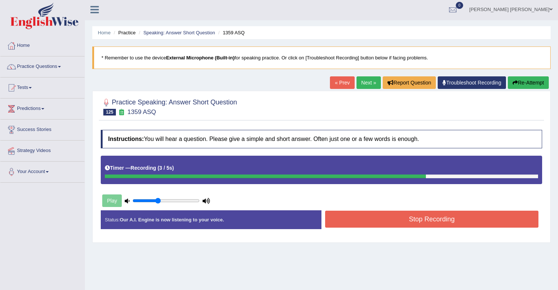
click at [387, 216] on button "Stop Recording" at bounding box center [431, 219] width 213 height 17
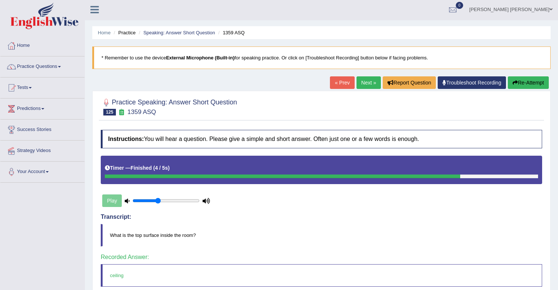
click at [365, 82] on link "Next »" at bounding box center [368, 82] width 24 height 13
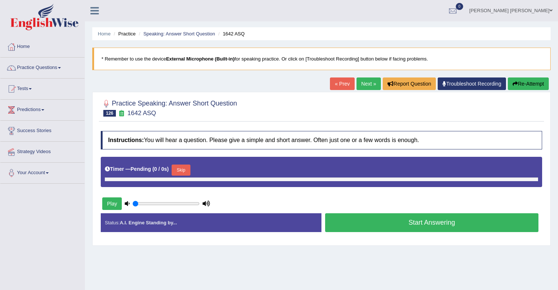
type input "0.4"
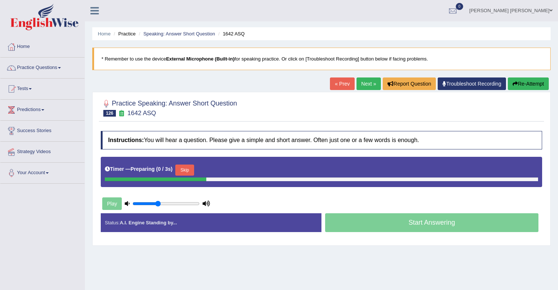
click at [191, 171] on button "Skip" at bounding box center [184, 169] width 18 height 11
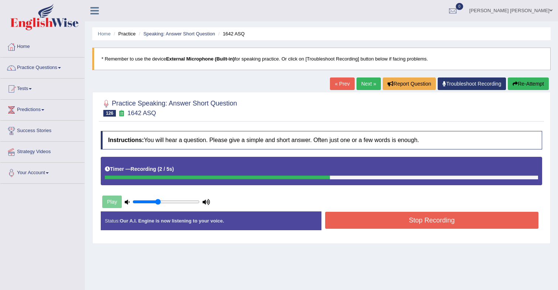
click at [400, 221] on button "Stop Recording" at bounding box center [431, 220] width 213 height 17
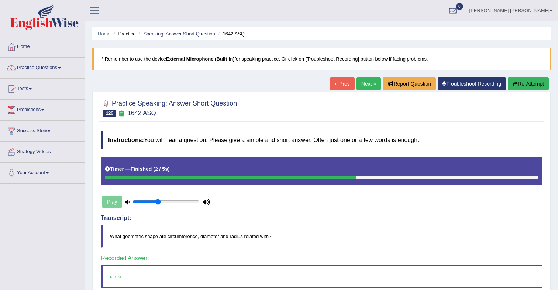
click at [361, 86] on link "Next »" at bounding box center [368, 83] width 24 height 13
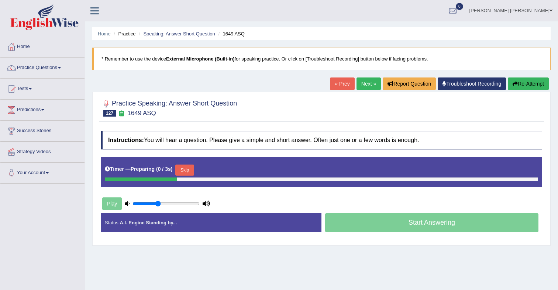
drag, startPoint x: 191, startPoint y: 171, endPoint x: 199, endPoint y: 174, distance: 8.9
click at [191, 171] on button "Skip" at bounding box center [184, 169] width 18 height 11
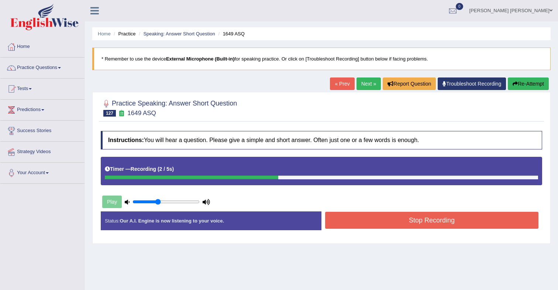
click at [381, 218] on button "Stop Recording" at bounding box center [431, 220] width 213 height 17
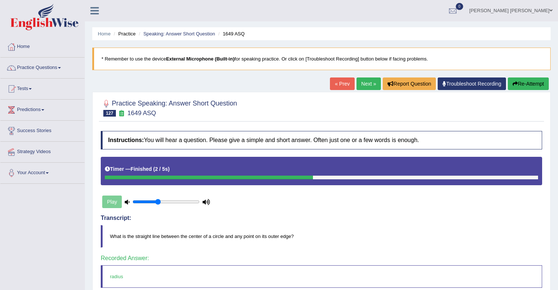
click at [361, 83] on link "Next »" at bounding box center [368, 83] width 24 height 13
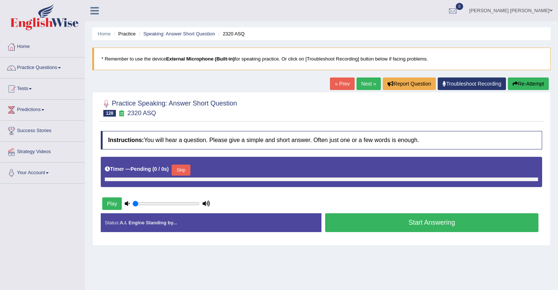
type input "0.4"
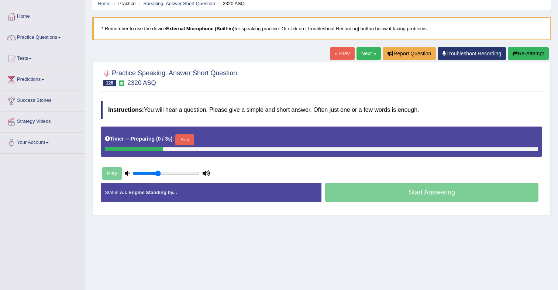
scroll to position [32, 0]
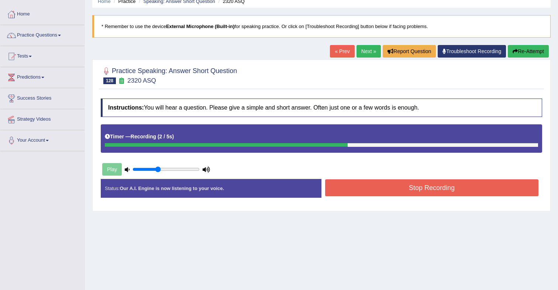
click at [413, 186] on button "Stop Recording" at bounding box center [431, 187] width 213 height 17
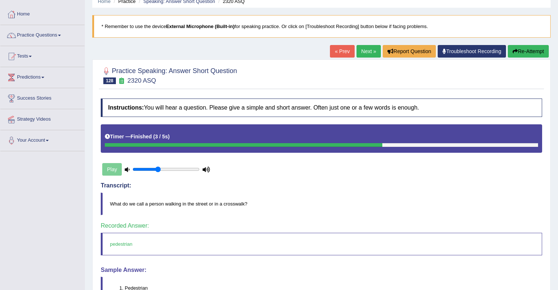
click at [361, 54] on link "Next »" at bounding box center [368, 51] width 24 height 13
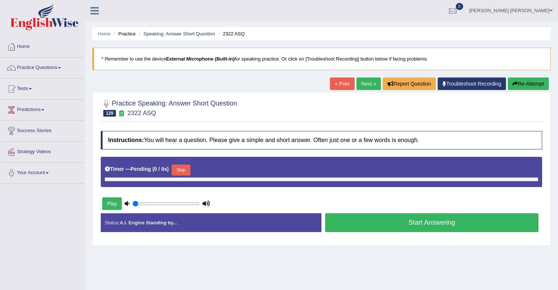
type input "0.4"
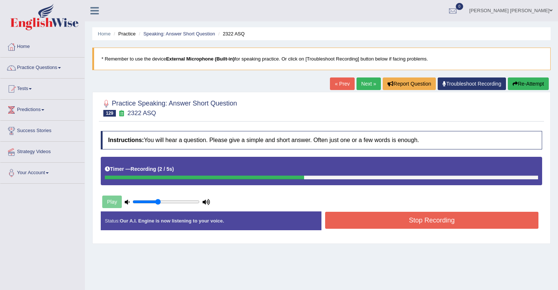
click at [414, 221] on button "Stop Recording" at bounding box center [431, 220] width 213 height 17
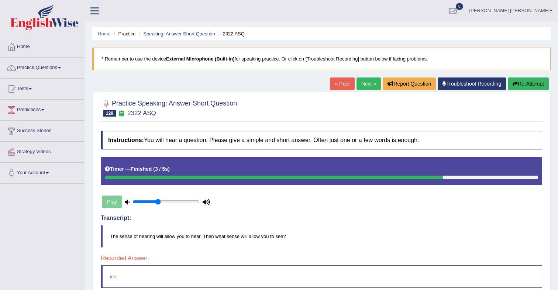
drag, startPoint x: 358, startPoint y: 83, endPoint x: 356, endPoint y: 89, distance: 6.0
click at [358, 83] on link "Next »" at bounding box center [368, 83] width 24 height 13
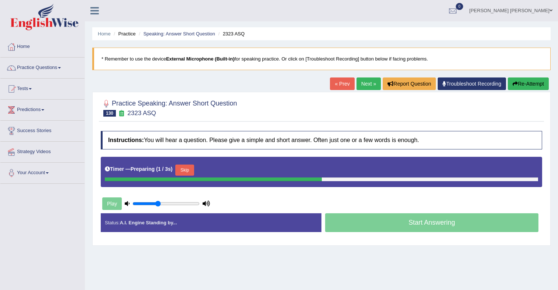
drag, startPoint x: 191, startPoint y: 170, endPoint x: 199, endPoint y: 166, distance: 8.4
click at [191, 170] on button "Skip" at bounding box center [184, 169] width 18 height 11
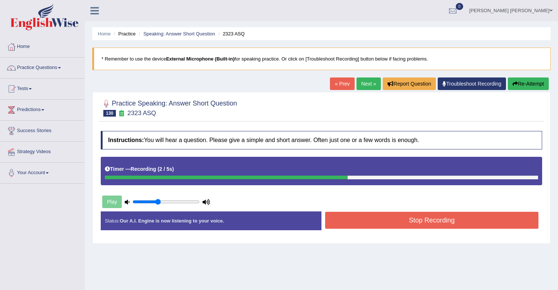
click at [379, 224] on button "Stop Recording" at bounding box center [431, 220] width 213 height 17
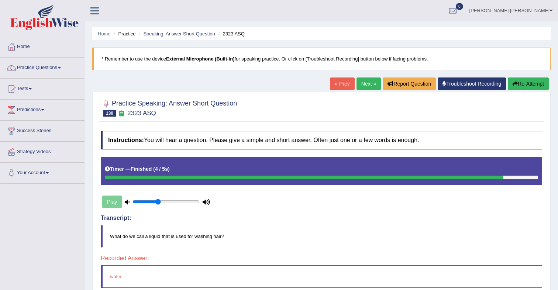
click at [362, 86] on link "Next »" at bounding box center [368, 83] width 24 height 13
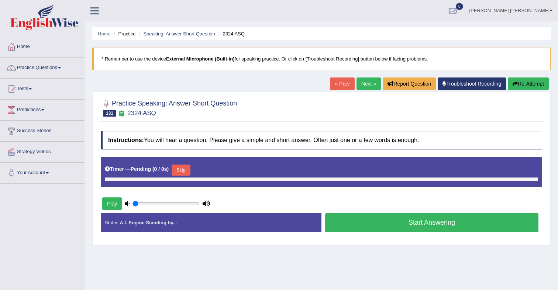
type input "0.4"
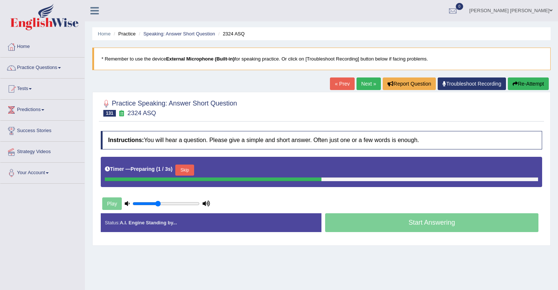
click at [184, 169] on button "Skip" at bounding box center [184, 169] width 18 height 11
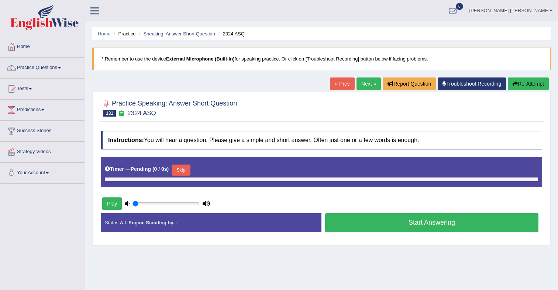
type input "0.4"
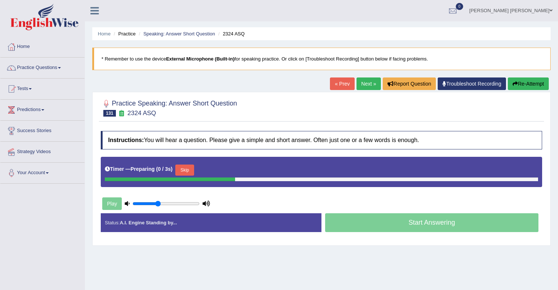
click at [189, 169] on button "Skip" at bounding box center [184, 169] width 18 height 11
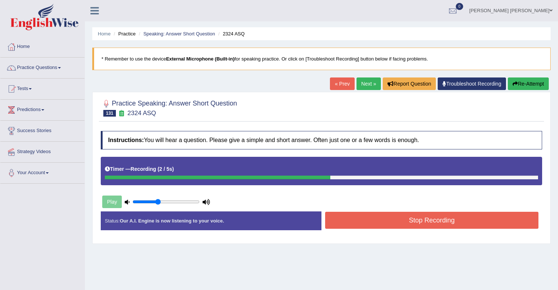
click at [354, 223] on button "Stop Recording" at bounding box center [431, 220] width 213 height 17
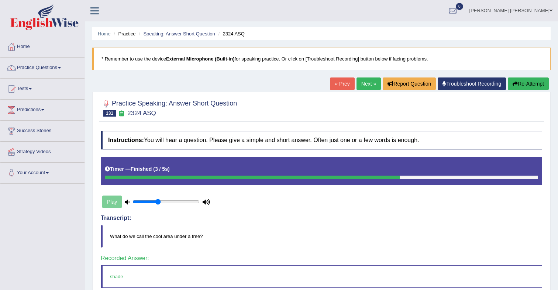
click at [362, 83] on link "Next »" at bounding box center [368, 83] width 24 height 13
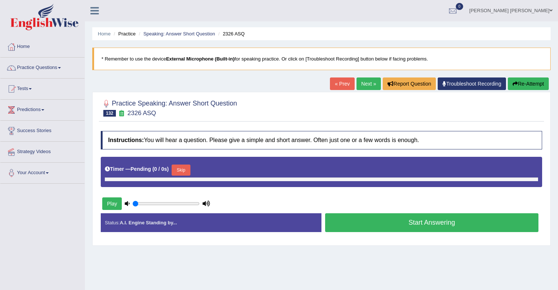
type input "0.4"
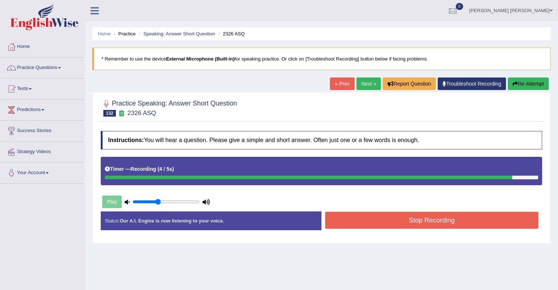
click at [408, 219] on button "Stop Recording" at bounding box center [431, 220] width 213 height 17
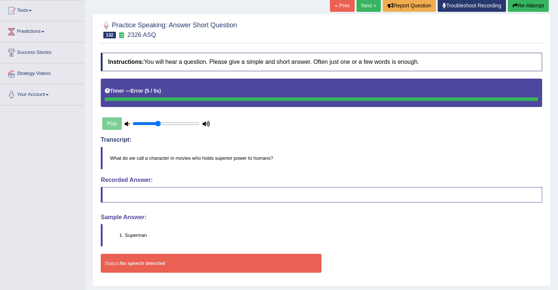
scroll to position [79, 0]
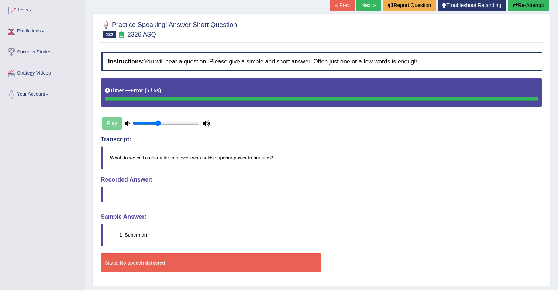
click at [364, 8] on link "Next »" at bounding box center [368, 5] width 24 height 13
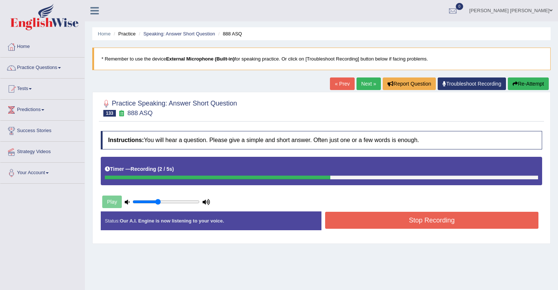
click at [427, 222] on button "Stop Recording" at bounding box center [431, 220] width 213 height 17
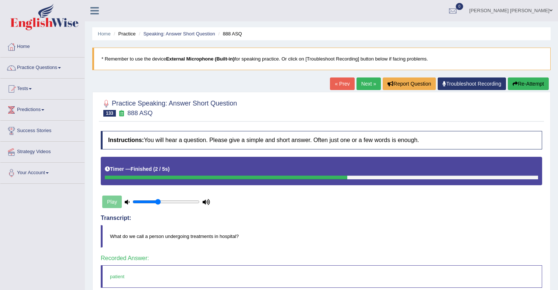
scroll to position [0, 0]
click at [366, 86] on link "Next »" at bounding box center [368, 83] width 24 height 13
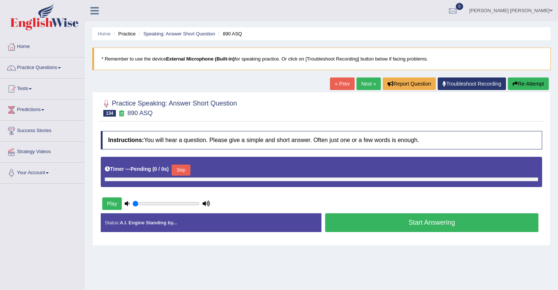
type input "0.4"
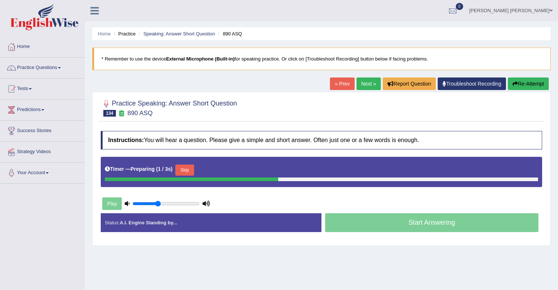
click at [189, 173] on button "Skip" at bounding box center [184, 169] width 18 height 11
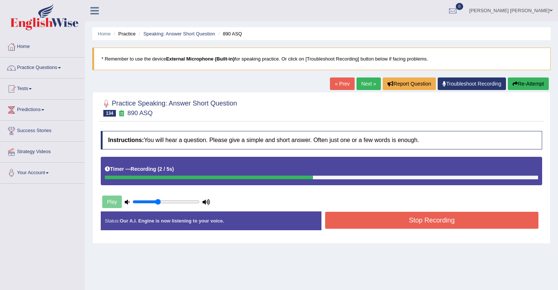
click at [394, 224] on button "Stop Recording" at bounding box center [431, 220] width 213 height 17
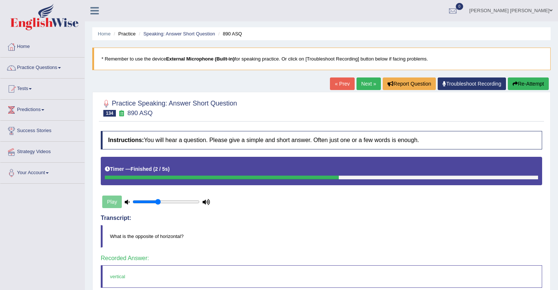
click at [363, 89] on link "Next »" at bounding box center [368, 83] width 24 height 13
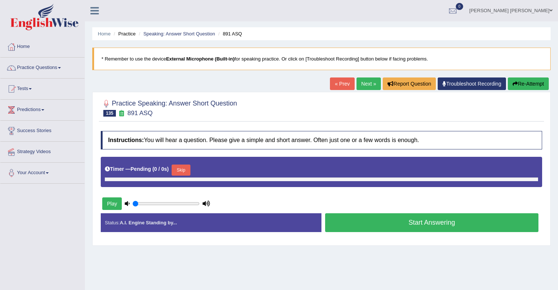
type input "0.4"
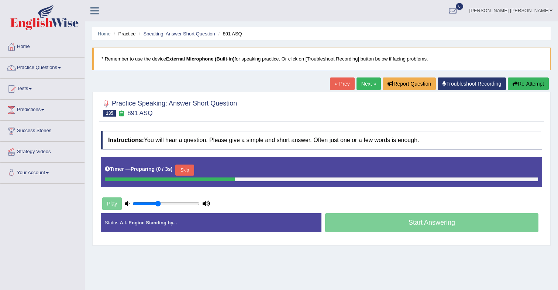
drag, startPoint x: 194, startPoint y: 171, endPoint x: 211, endPoint y: 173, distance: 17.9
click at [193, 170] on button "Skip" at bounding box center [184, 169] width 18 height 11
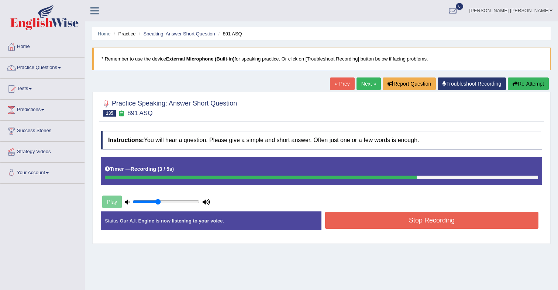
click at [397, 221] on button "Stop Recording" at bounding box center [431, 220] width 213 height 17
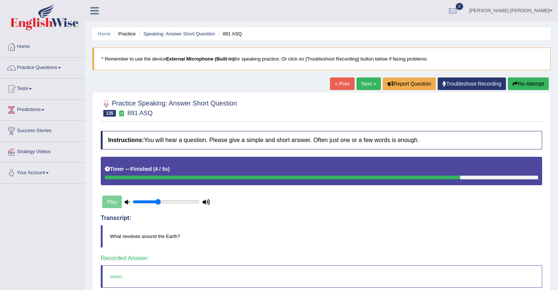
click at [362, 86] on link "Next »" at bounding box center [368, 83] width 24 height 13
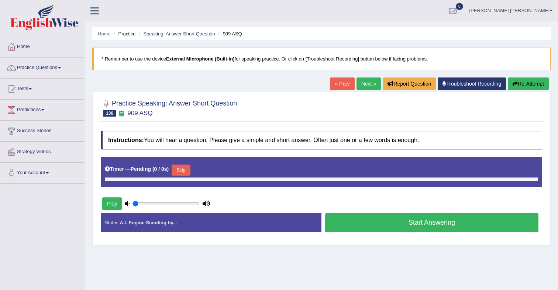
type input "0.4"
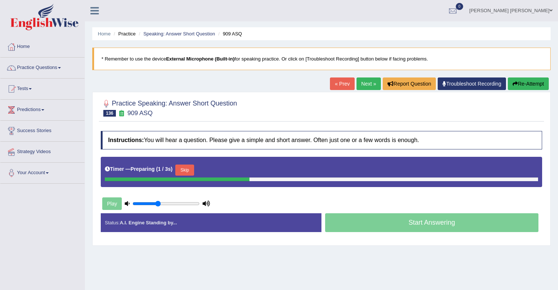
drag, startPoint x: 190, startPoint y: 171, endPoint x: 218, endPoint y: 171, distance: 28.4
click at [190, 171] on button "Skip" at bounding box center [184, 169] width 18 height 11
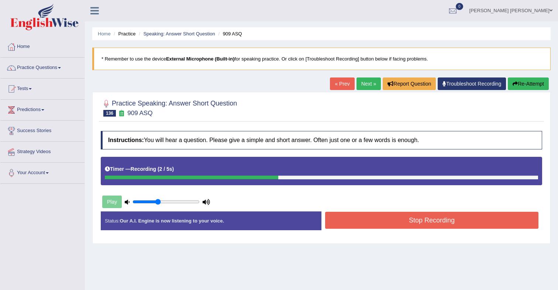
click at [372, 221] on button "Stop Recording" at bounding box center [431, 220] width 213 height 17
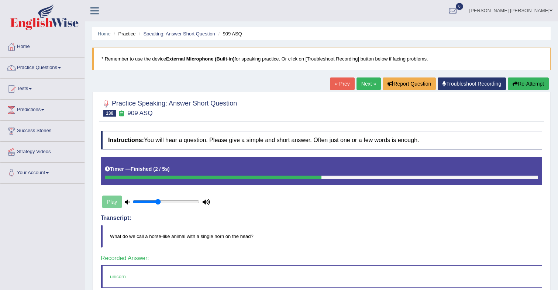
click at [359, 85] on link "Next »" at bounding box center [368, 83] width 24 height 13
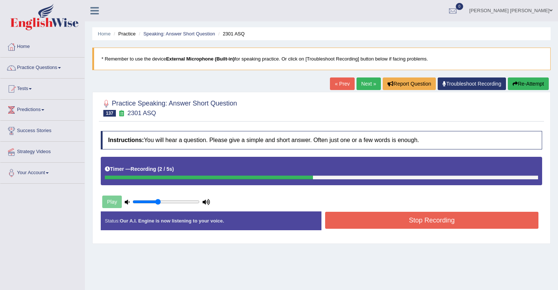
click at [422, 222] on button "Stop Recording" at bounding box center [431, 220] width 213 height 17
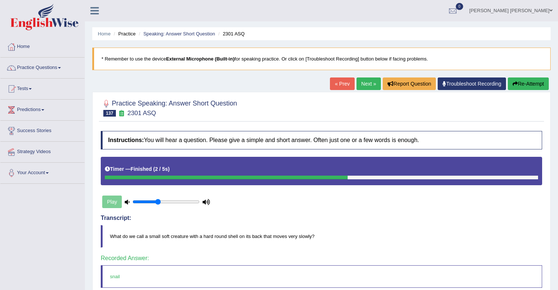
click at [364, 86] on link "Next »" at bounding box center [368, 83] width 24 height 13
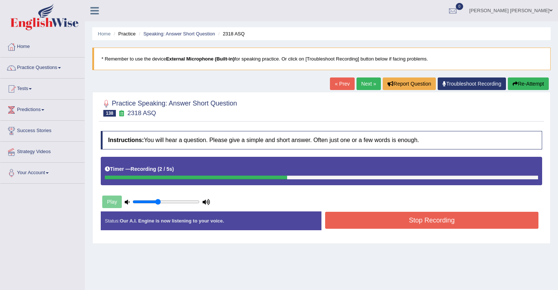
click at [382, 219] on button "Stop Recording" at bounding box center [431, 220] width 213 height 17
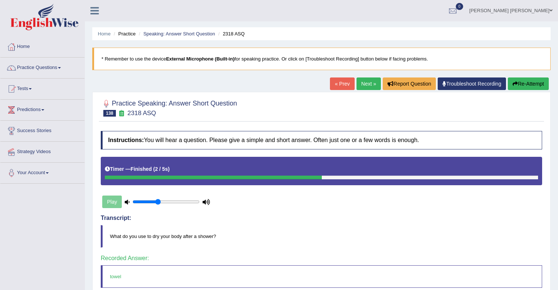
click at [360, 86] on link "Next »" at bounding box center [368, 83] width 24 height 13
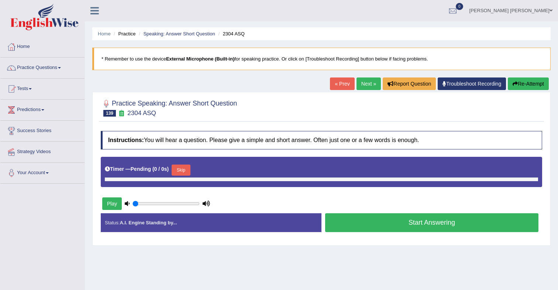
type input "0.4"
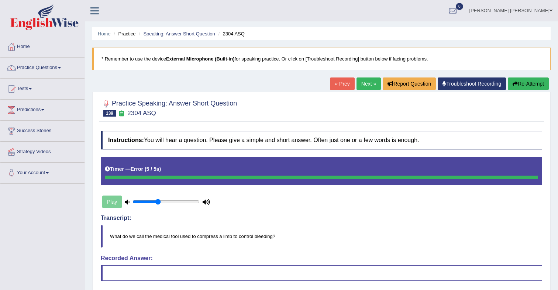
click at [364, 87] on link "Next »" at bounding box center [368, 83] width 24 height 13
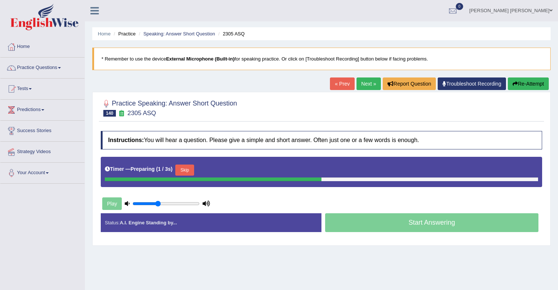
drag, startPoint x: 193, startPoint y: 170, endPoint x: 238, endPoint y: 159, distance: 46.7
click at [193, 170] on button "Skip" at bounding box center [184, 169] width 18 height 11
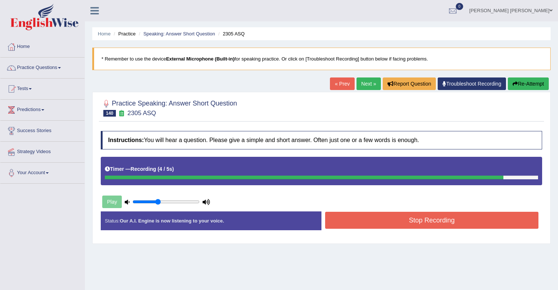
click at [386, 221] on button "Stop Recording" at bounding box center [431, 220] width 213 height 17
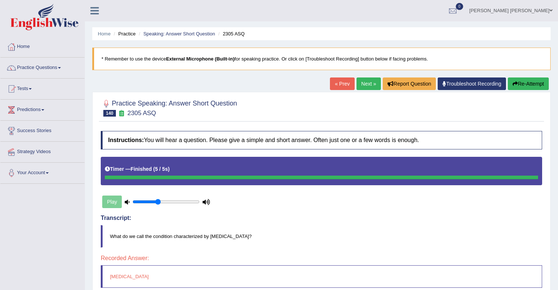
scroll to position [1, 0]
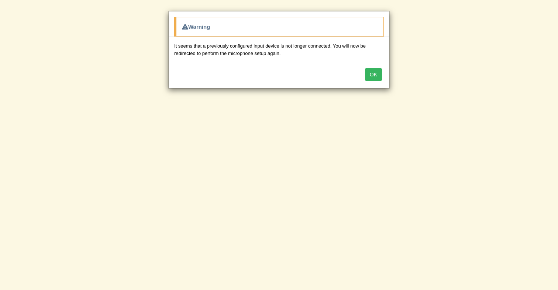
click at [375, 78] on button "OK" at bounding box center [373, 74] width 17 height 13
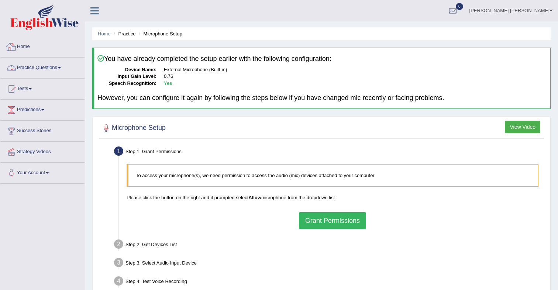
click at [30, 47] on link "Home" at bounding box center [42, 46] width 84 height 18
